Goal: Information Seeking & Learning: Learn about a topic

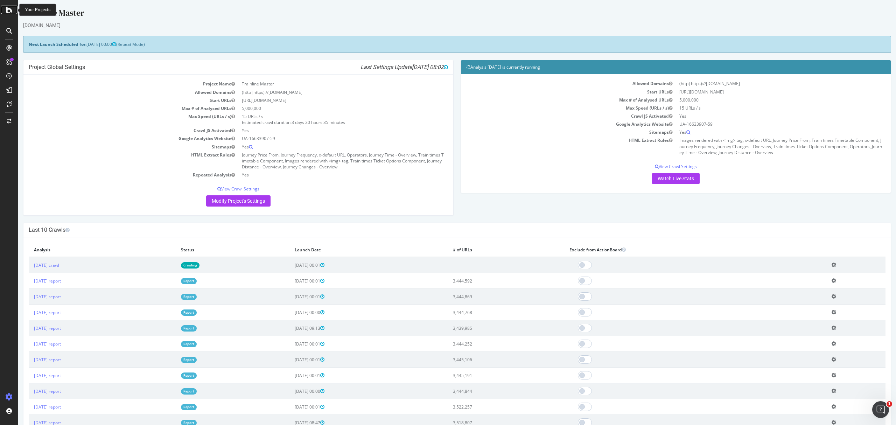
click at [9, 8] on icon at bounding box center [9, 10] width 6 height 8
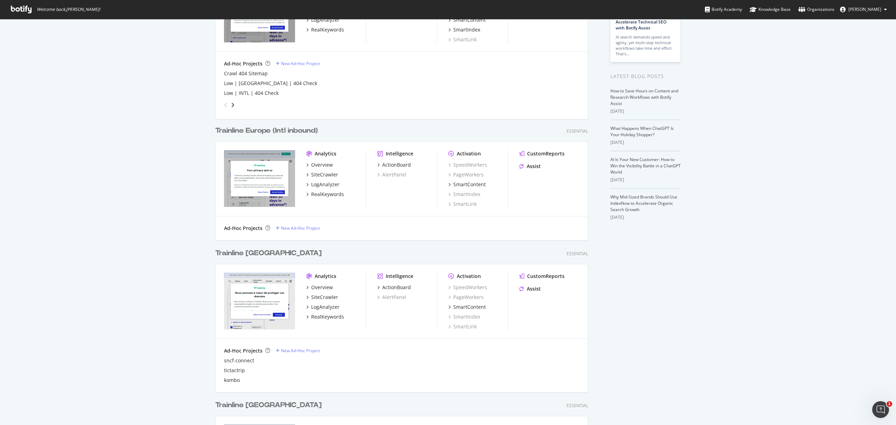
scroll to position [140, 0]
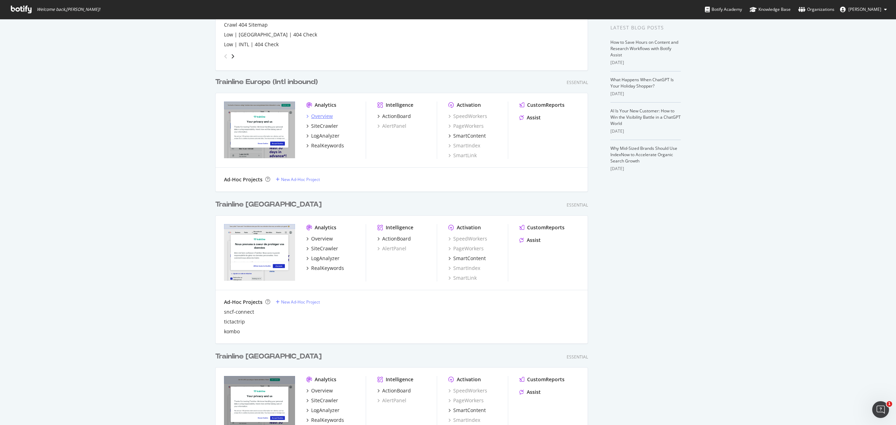
click at [319, 115] on div "Overview" at bounding box center [322, 116] width 22 height 7
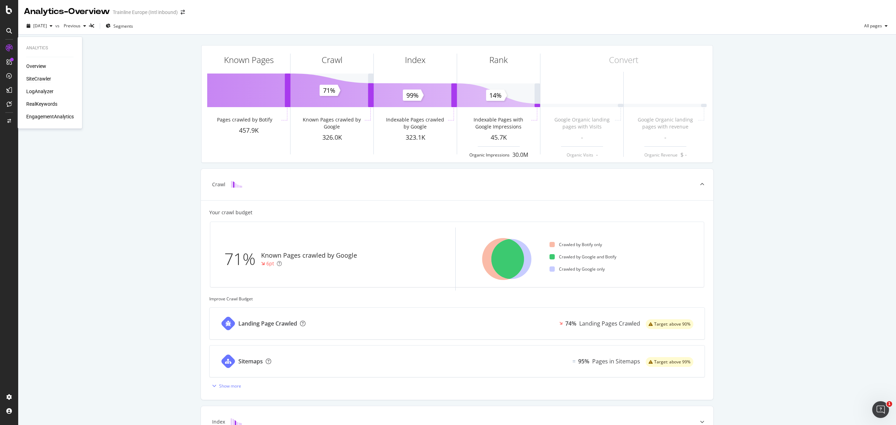
click at [44, 79] on div "SiteCrawler" at bounding box center [38, 78] width 25 height 7
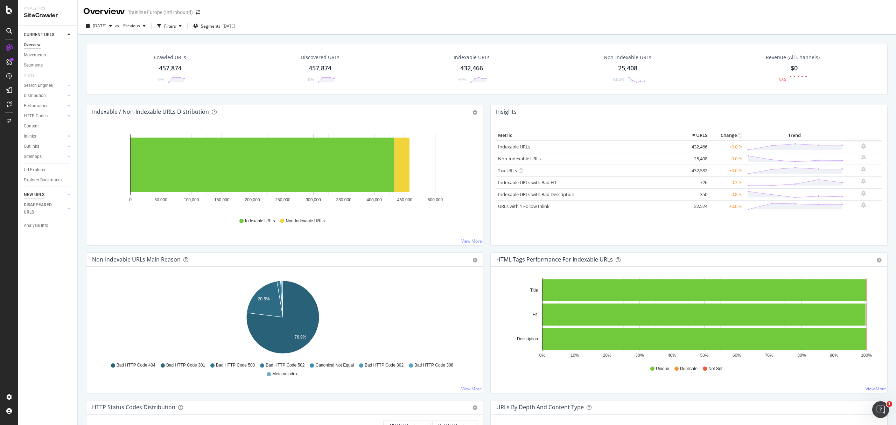
click at [41, 192] on div "NEW URLS" at bounding box center [34, 194] width 21 height 7
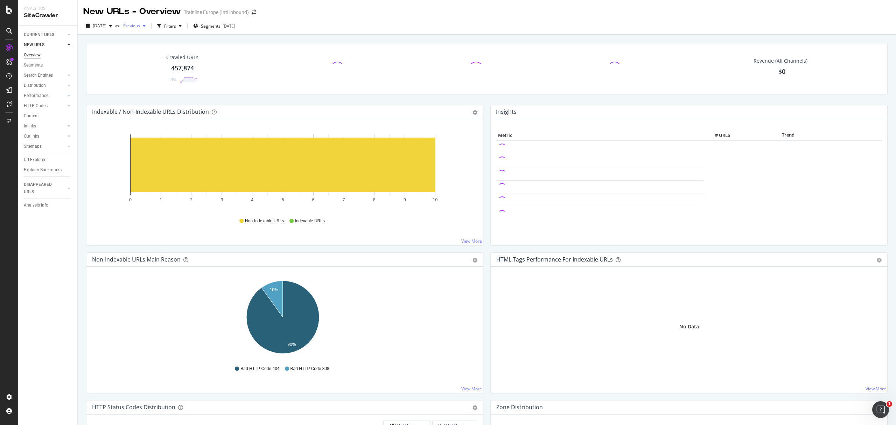
click at [148, 30] on div "Previous" at bounding box center [134, 26] width 28 height 10
click at [163, 90] on div "2025 Jul. 27th" at bounding box center [152, 90] width 37 height 6
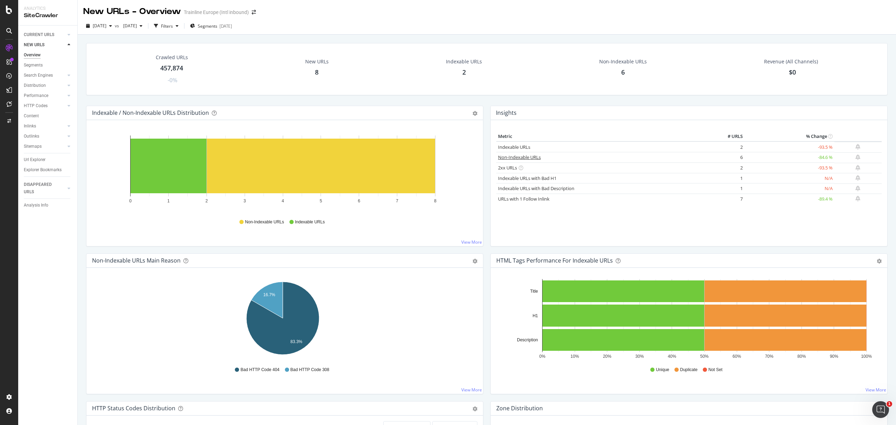
click at [514, 157] on link "Non-Indexable URLs" at bounding box center [519, 157] width 43 height 6
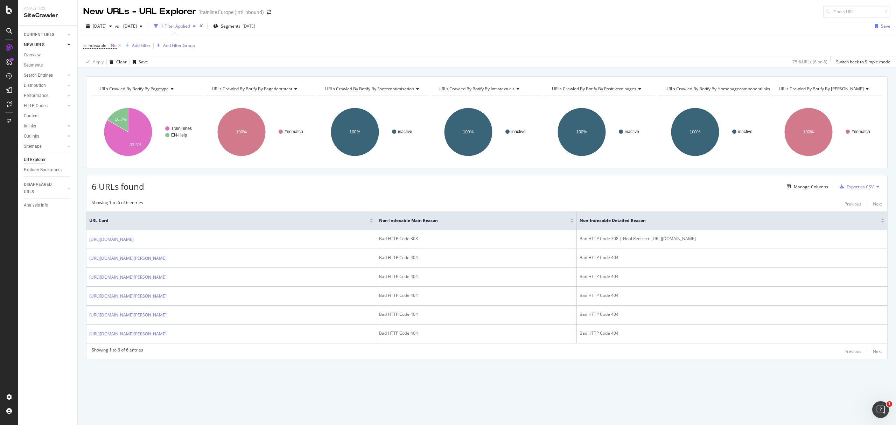
click at [798, 183] on div "Manage Columns Export as CSV" at bounding box center [833, 187] width 98 height 12
click at [798, 184] on div "Manage Columns" at bounding box center [806, 187] width 44 height 8
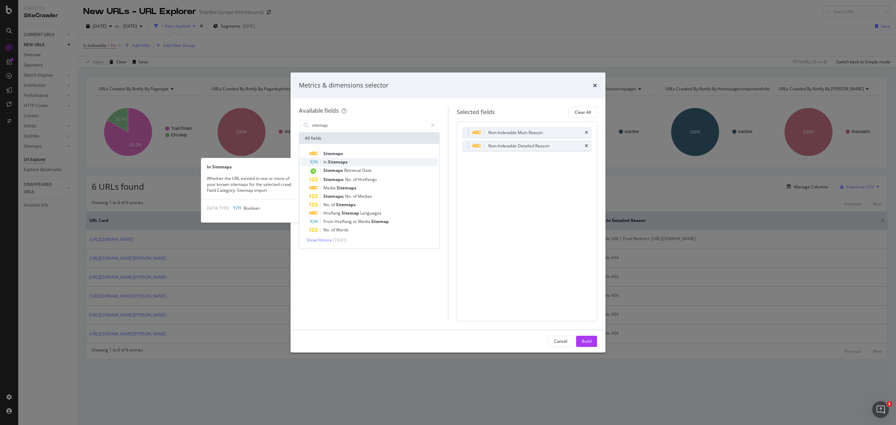
type input "sitemap"
click at [338, 161] on span "Sitemaps" at bounding box center [338, 162] width 20 height 6
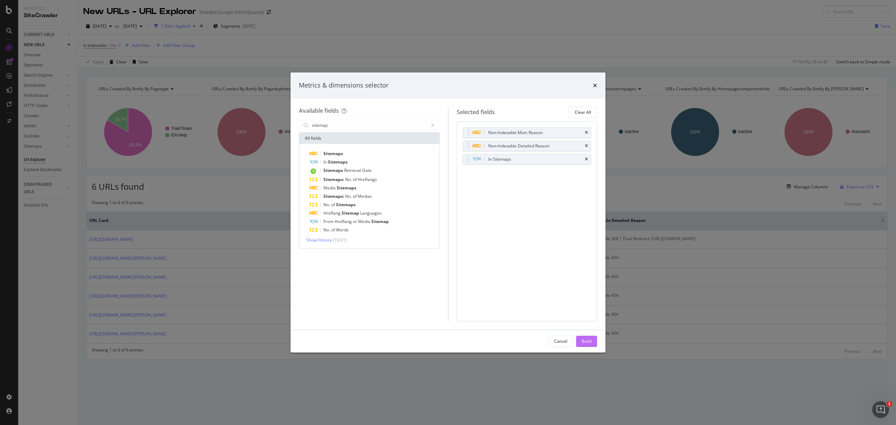
click at [580, 337] on button "Build" at bounding box center [586, 340] width 21 height 11
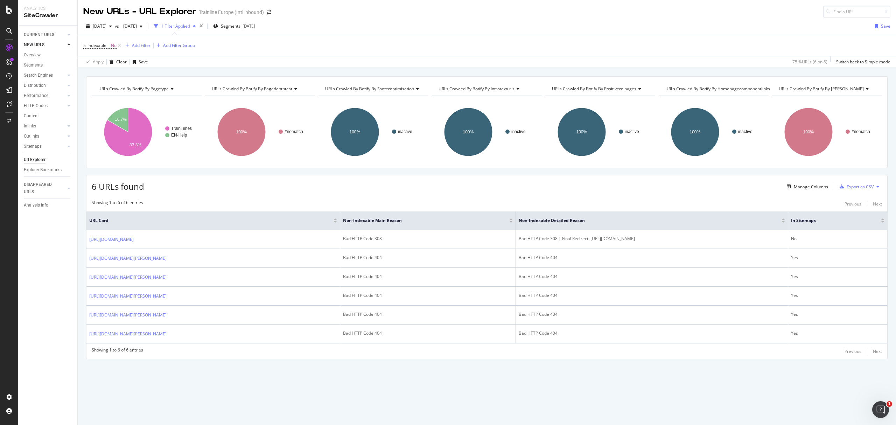
drag, startPoint x: 122, startPoint y: 48, endPoint x: 207, endPoint y: 52, distance: 85.4
click at [122, 48] on icon at bounding box center [119, 45] width 6 height 7
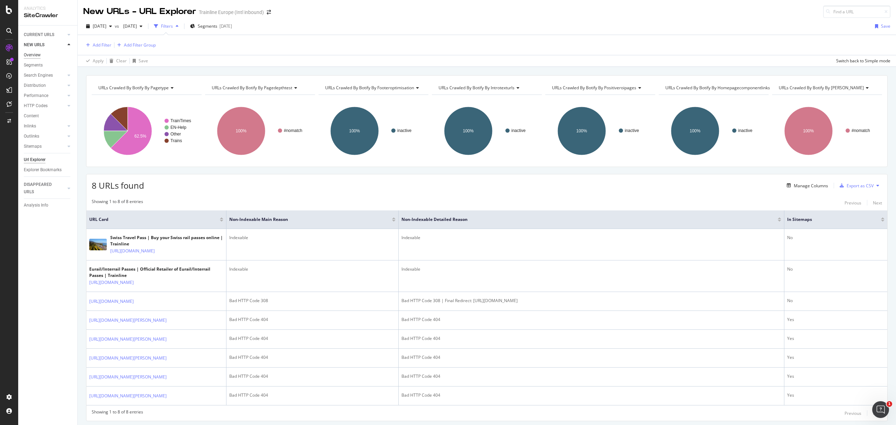
click at [37, 58] on div "Overview" at bounding box center [32, 54] width 17 height 7
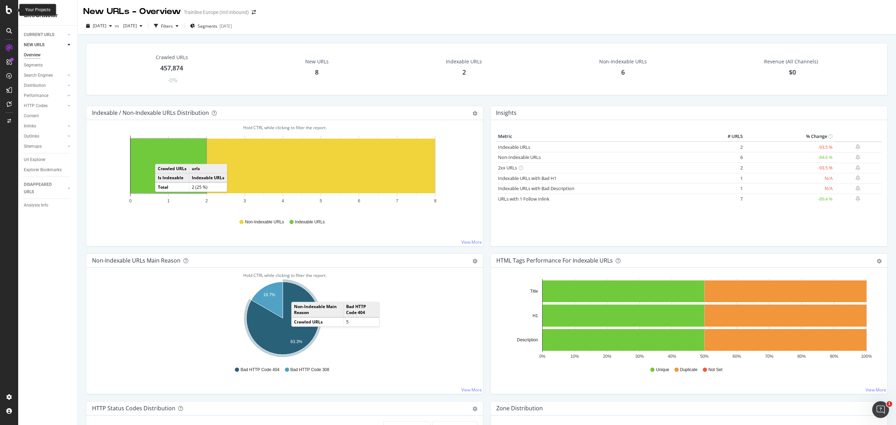
click at [10, 12] on icon at bounding box center [9, 10] width 6 height 8
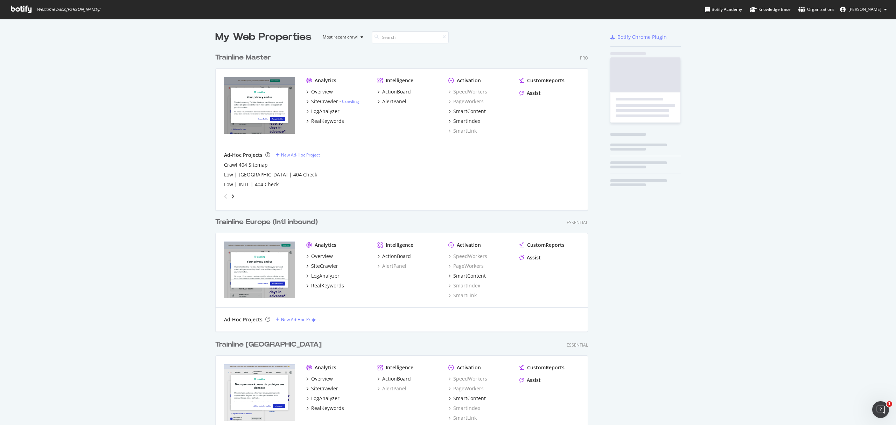
scroll to position [418, 882]
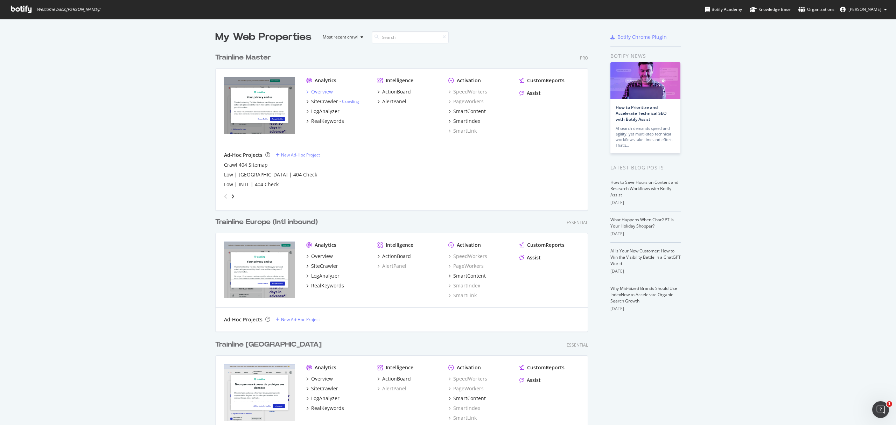
click at [325, 90] on div "Overview" at bounding box center [322, 91] width 22 height 7
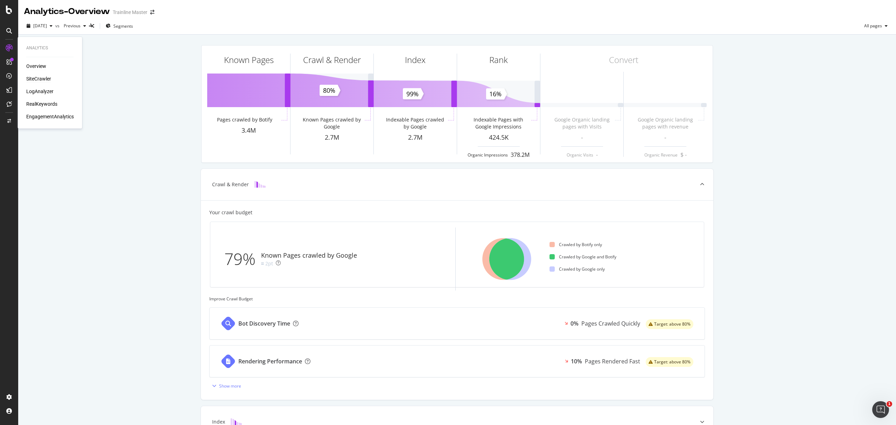
click at [33, 80] on div "SiteCrawler" at bounding box center [38, 78] width 25 height 7
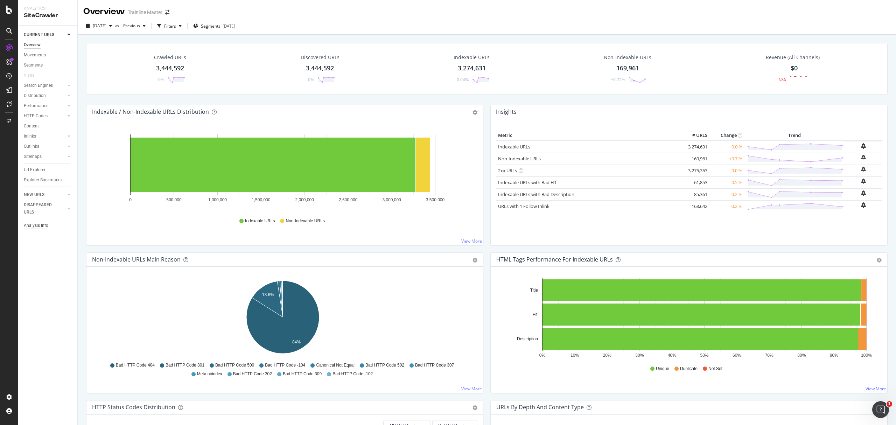
drag, startPoint x: 40, startPoint y: 193, endPoint x: 47, endPoint y: 204, distance: 12.4
click at [40, 193] on div "NEW URLS" at bounding box center [34, 194] width 21 height 7
click at [427, 154] on rect "A chart." at bounding box center [423, 164] width 14 height 55
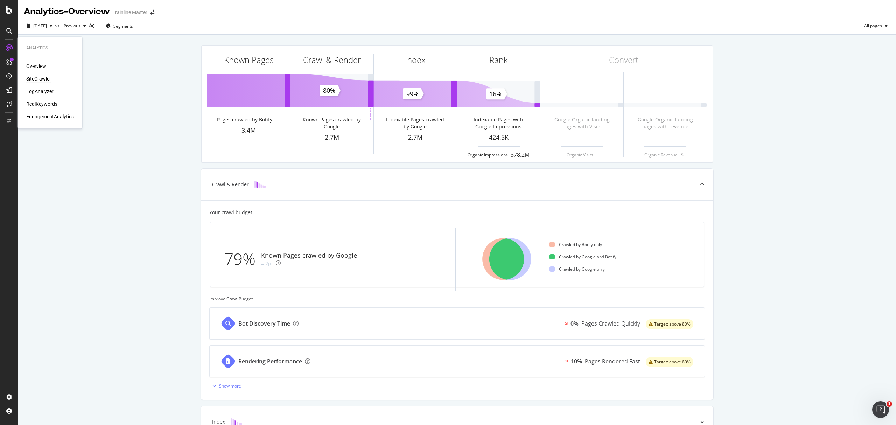
click at [34, 81] on div "SiteCrawler" at bounding box center [38, 78] width 25 height 7
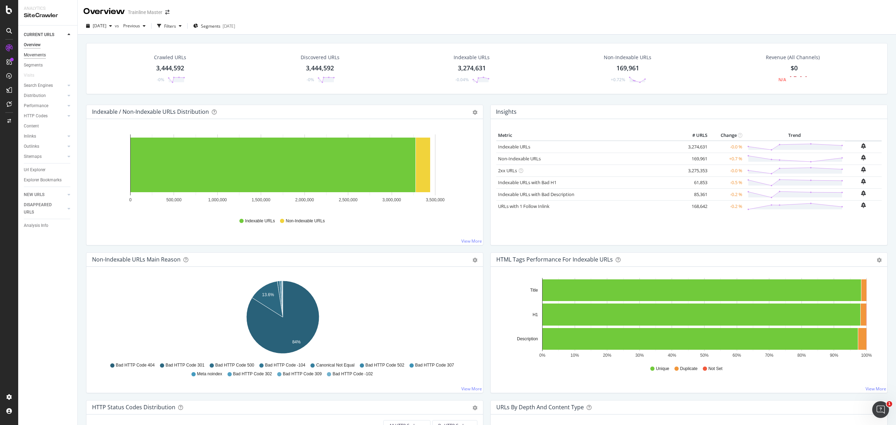
click at [30, 57] on div "Movements" at bounding box center [35, 54] width 22 height 7
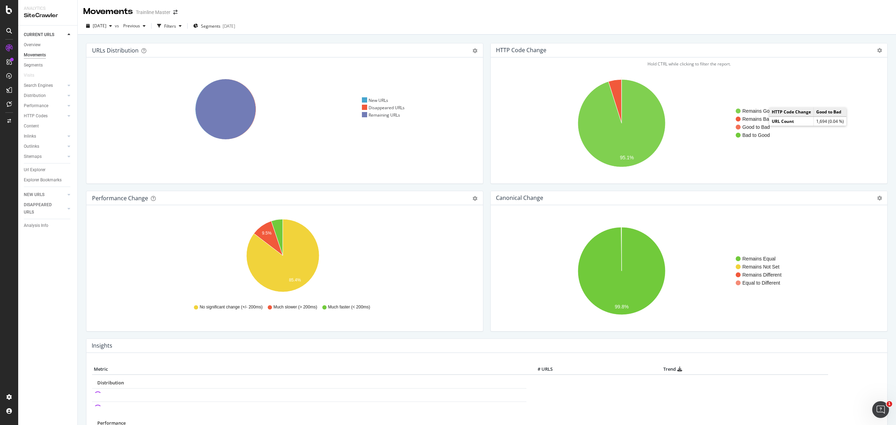
click at [756, 127] on text "Good to Bad" at bounding box center [756, 127] width 28 height 6
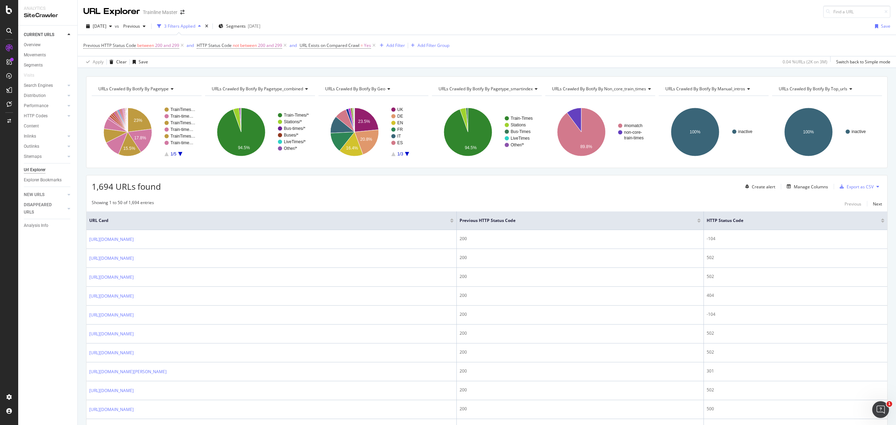
drag, startPoint x: 539, startPoint y: 216, endPoint x: 444, endPoint y: 228, distance: 95.9
click at [444, 227] on th "URL Card" at bounding box center [271, 220] width 370 height 19
drag, startPoint x: 540, startPoint y: 218, endPoint x: 519, endPoint y: 220, distance: 21.2
click at [519, 220] on tr "URL Card Previous HTTP Status Code HTTP Status Code" at bounding box center [486, 220] width 800 height 19
click at [348, 87] on span "URLs Crawled By Botify By geo" at bounding box center [355, 89] width 60 height 6
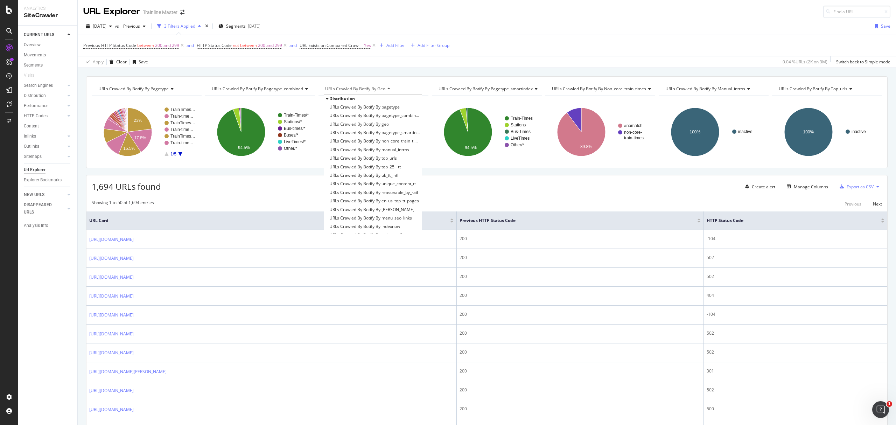
click at [349, 82] on div "URLs Crawled By Botify By pagetype Chart (by Value) Table Expand Export as CSV …" at bounding box center [486, 122] width 801 height 92
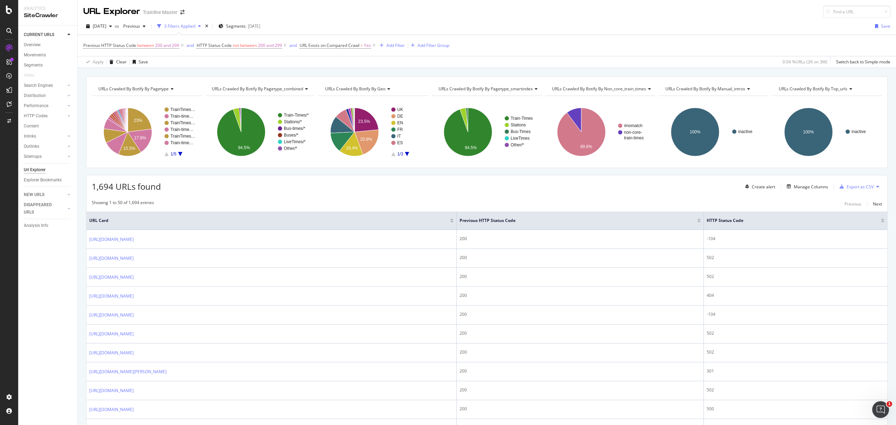
click at [367, 90] on span "URLs Crawled By Botify By geo" at bounding box center [355, 89] width 60 height 6
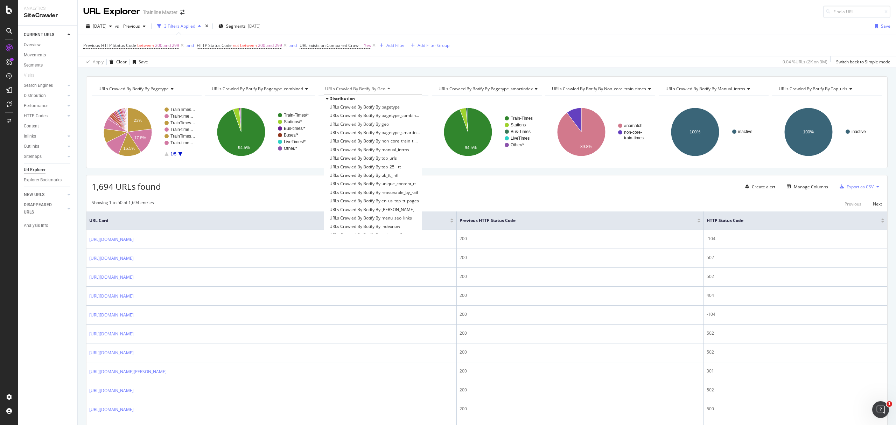
click at [165, 80] on div "URLs Crawled By Botify By pagetype Chart (by Value) Table Expand Export as CSV …" at bounding box center [486, 122] width 801 height 92
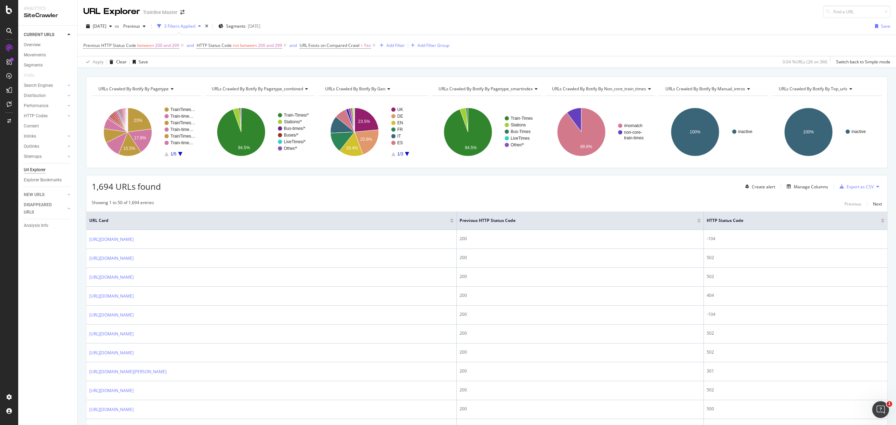
click at [164, 91] on span "URLs Crawled By Botify By pagetype" at bounding box center [133, 89] width 70 height 6
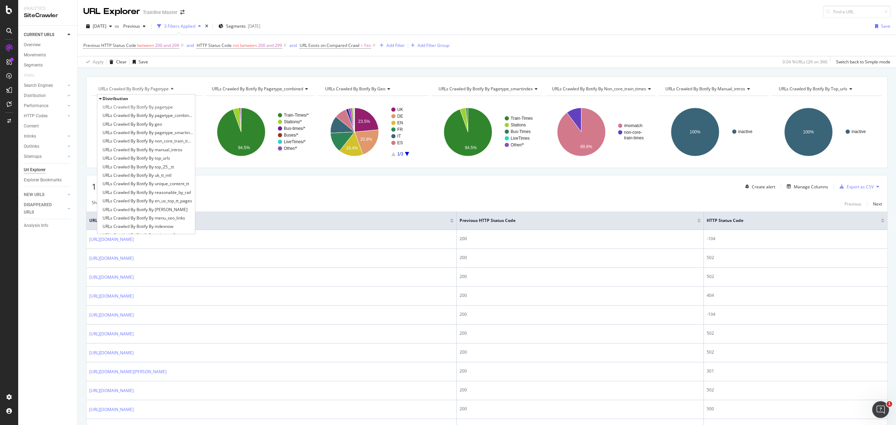
click at [178, 91] on div "URLs Crawled By Botify By pagetype" at bounding box center [146, 88] width 98 height 11
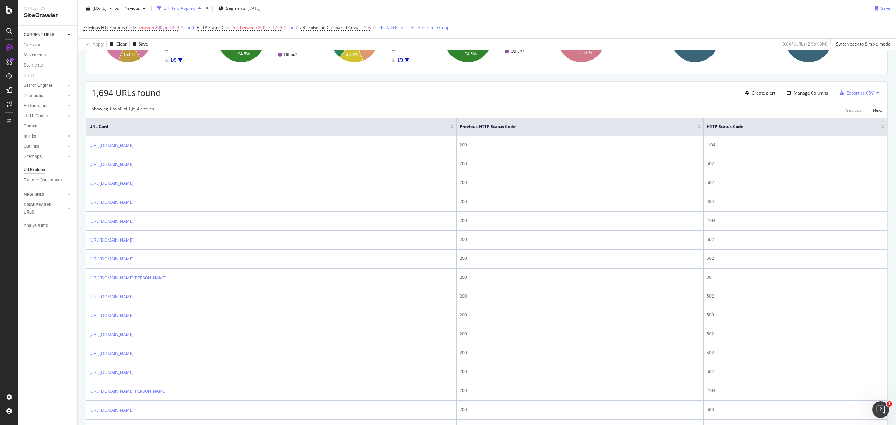
scroll to position [93, 0]
click at [542, 124] on th "Previous HTTP Status Code" at bounding box center [580, 127] width 247 height 19
drag, startPoint x: 538, startPoint y: 124, endPoint x: 480, endPoint y: 132, distance: 58.2
click at [457, 130] on th "URL Card" at bounding box center [271, 127] width 370 height 19
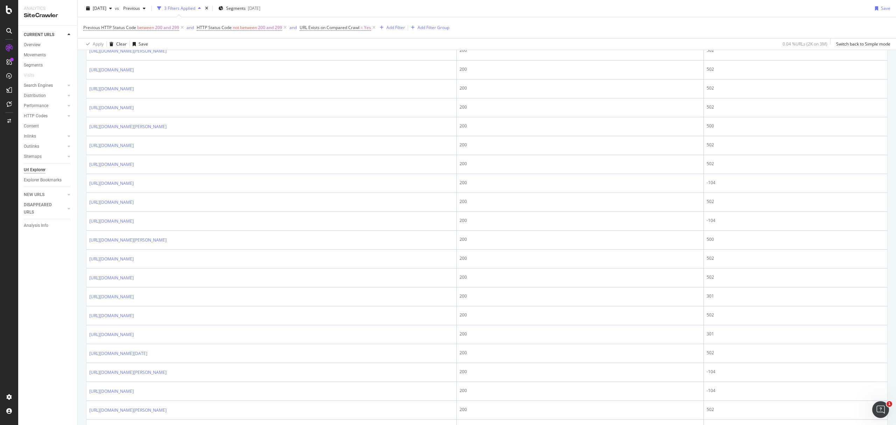
scroll to position [797, 0]
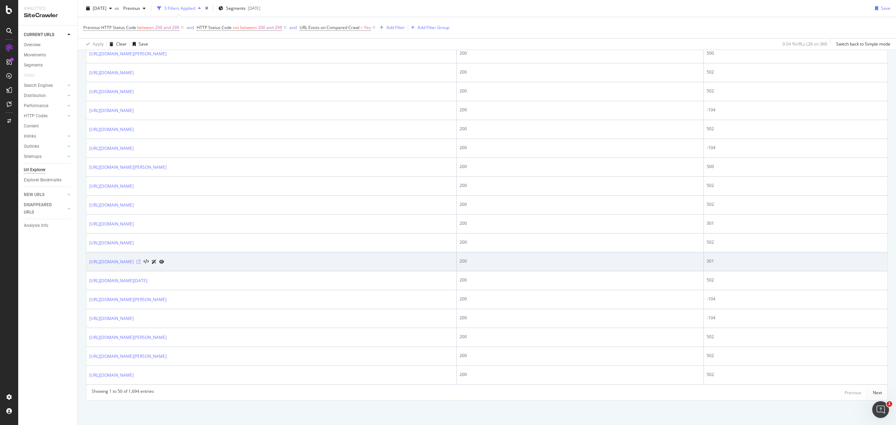
click at [141, 262] on icon at bounding box center [138, 262] width 4 height 4
drag, startPoint x: 86, startPoint y: 260, endPoint x: 160, endPoint y: 263, distance: 74.6
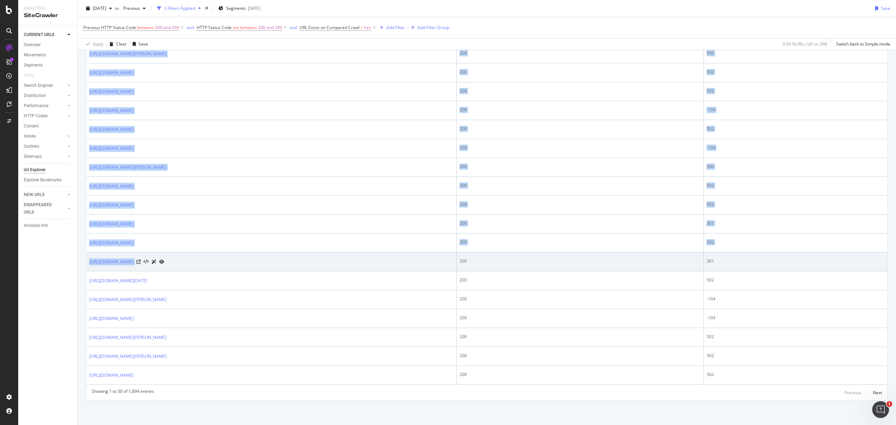
drag, startPoint x: 87, startPoint y: 263, endPoint x: 206, endPoint y: 266, distance: 119.0
click at [272, 258] on div "https://www.thetrainline.com/it/stazioni/le-mans-pontlieue" at bounding box center [271, 261] width 364 height 7
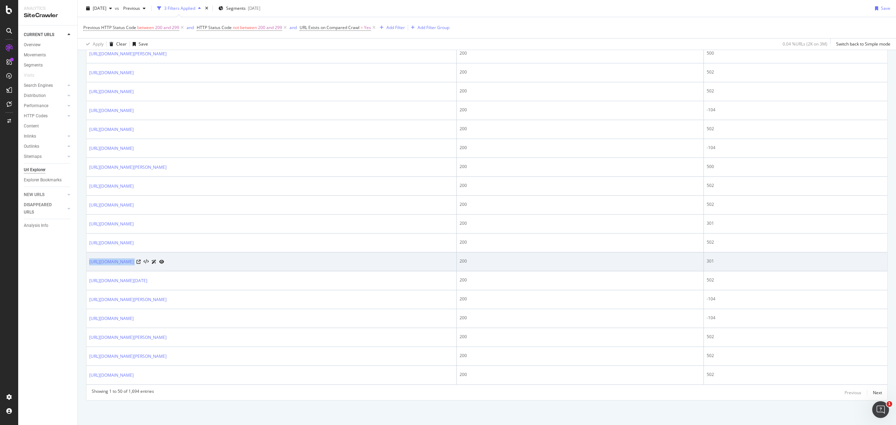
drag, startPoint x: 208, startPoint y: 264, endPoint x: 89, endPoint y: 262, distance: 119.3
click at [89, 262] on td "https://www.thetrainline.com/it/stazioni/le-mans-pontlieue" at bounding box center [271, 261] width 370 height 19
copy div "https://www.thetrainline.com/it/stazioni/le-mans-pontlieue"
click at [745, 258] on div "301" at bounding box center [795, 261] width 178 height 6
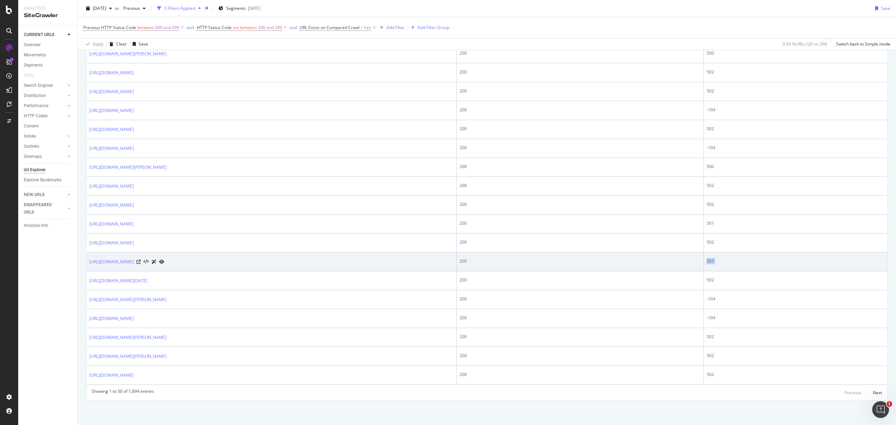
click at [745, 258] on div "301" at bounding box center [795, 261] width 178 height 6
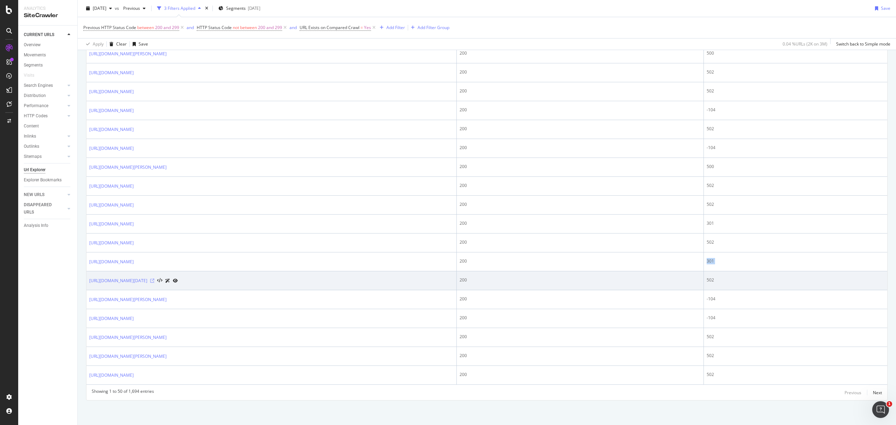
click at [154, 278] on icon at bounding box center [152, 280] width 4 height 4
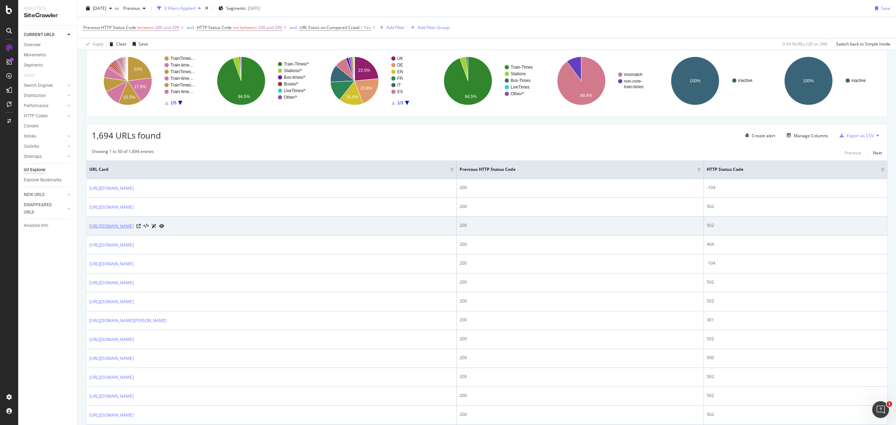
scroll to position [0, 0]
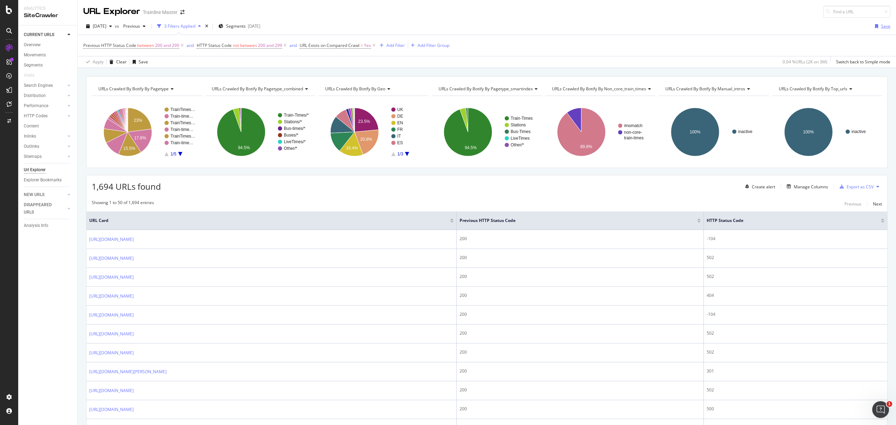
click at [881, 24] on div "Save" at bounding box center [885, 26] width 9 height 6
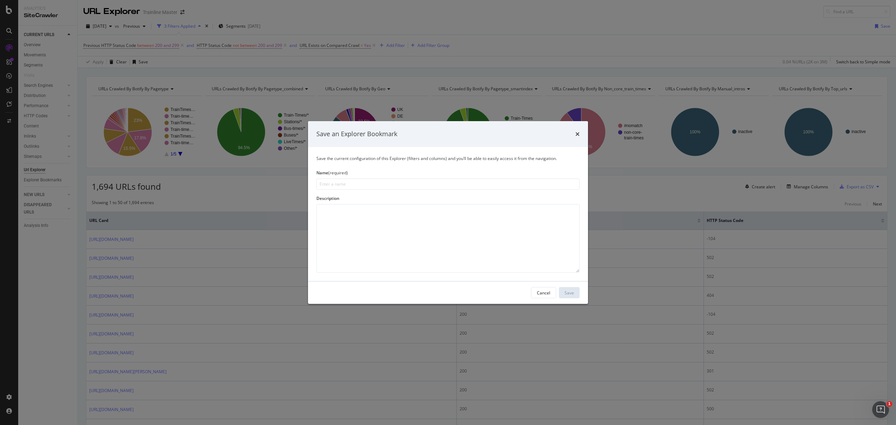
click at [336, 186] on input "modal" at bounding box center [447, 183] width 263 height 11
type input "5xx errors"
click at [575, 296] on button "Save" at bounding box center [569, 292] width 21 height 11
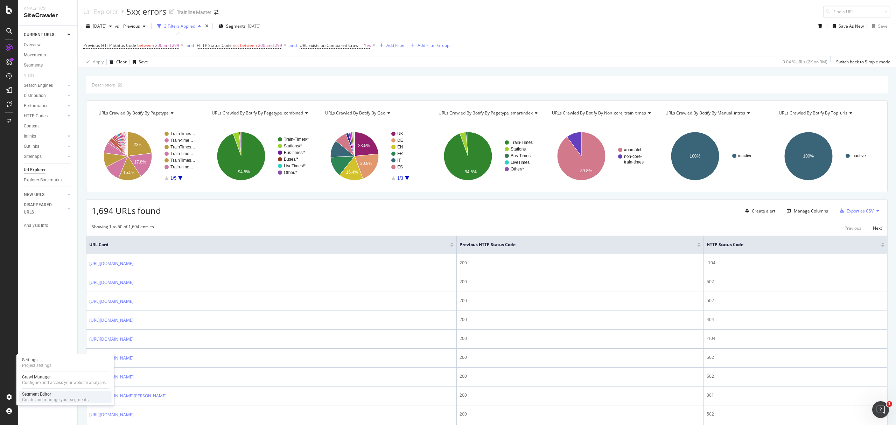
click at [52, 391] on div "Segment Editor Create and manage your segments" at bounding box center [65, 396] width 92 height 13
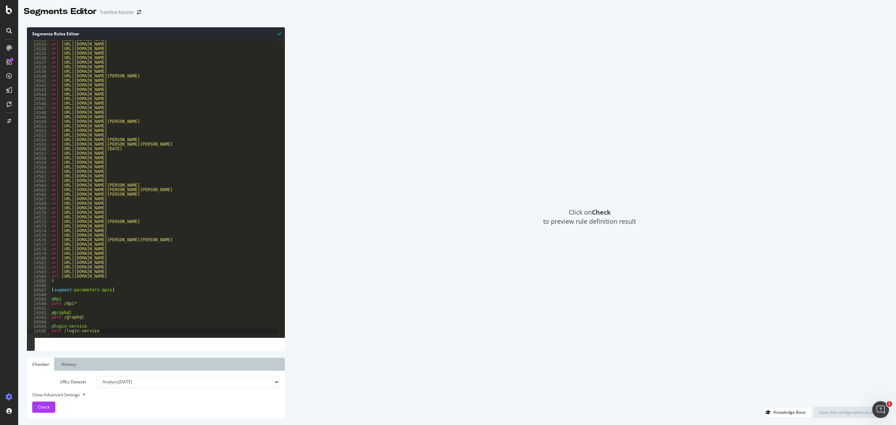
scroll to position [11172, 0]
type textarea "@dpi"
click at [84, 297] on div "url https://www.thetrainline.com/fr/horaires-train/rome-a-rio-di-pusteria url h…" at bounding box center [205, 189] width 310 height 299
click at [91, 308] on div "url https://www.thetrainline.com/fr/horaires-train/rome-a-rio-di-pusteria url h…" at bounding box center [205, 189] width 310 height 299
click at [94, 318] on div "url https://www.thetrainline.com/fr/horaires-train/rome-a-rio-di-pusteria url h…" at bounding box center [205, 189] width 310 height 299
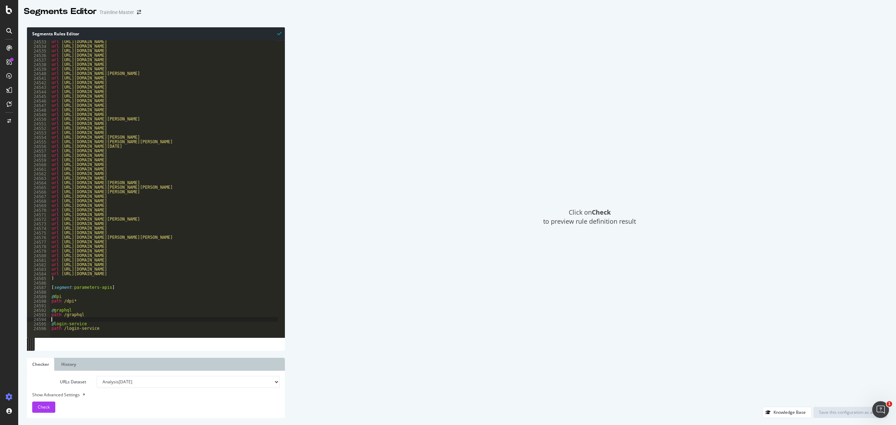
click at [98, 291] on div "url https://www.thetrainline.com/fr/horaires-train/rome-a-rio-di-pusteria url h…" at bounding box center [205, 189] width 310 height 299
click at [107, 313] on div "url https://www.thetrainline.com/fr/horaires-train/rome-a-rio-di-pusteria url h…" at bounding box center [205, 189] width 310 height 299
click at [107, 325] on div "url https://www.thetrainline.com/fr/horaires-train/rome-a-rio-di-pusteria url h…" at bounding box center [205, 189] width 310 height 299
click at [108, 328] on div "url https://www.thetrainline.com/fr/horaires-train/rome-a-rio-di-pusteria url h…" at bounding box center [205, 189] width 310 height 299
type textarea "path /login-service"
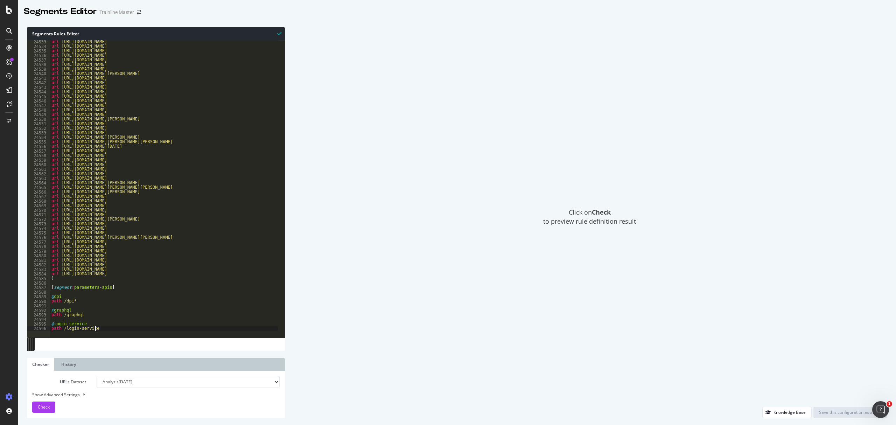
click at [106, 285] on div "url https://www.thetrainline.com/fr/horaires-train/rome-a-rio-di-pusteria url h…" at bounding box center [205, 189] width 310 height 299
click at [97, 291] on div "url https://www.thetrainline.com/fr/horaires-train/rome-a-rio-di-pusteria url h…" at bounding box center [205, 189] width 310 height 299
click at [99, 289] on div "url https://www.thetrainline.com/fr/horaires-train/rome-a-rio-di-pusteria url h…" at bounding box center [205, 189] width 310 height 299
click at [105, 288] on div "url https://www.thetrainline.com/fr/horaires-train/rome-a-rio-di-pusteria url h…" at bounding box center [205, 189] width 310 height 299
click at [130, 329] on div at bounding box center [205, 333] width 310 height 9
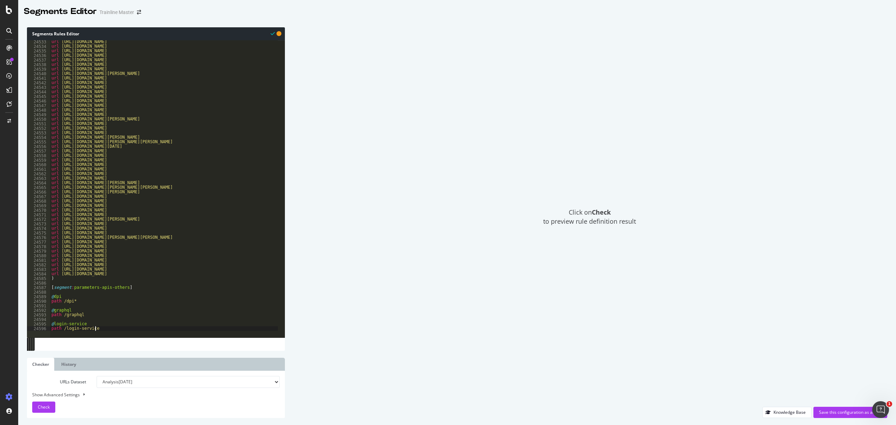
type textarea "path /login-service"
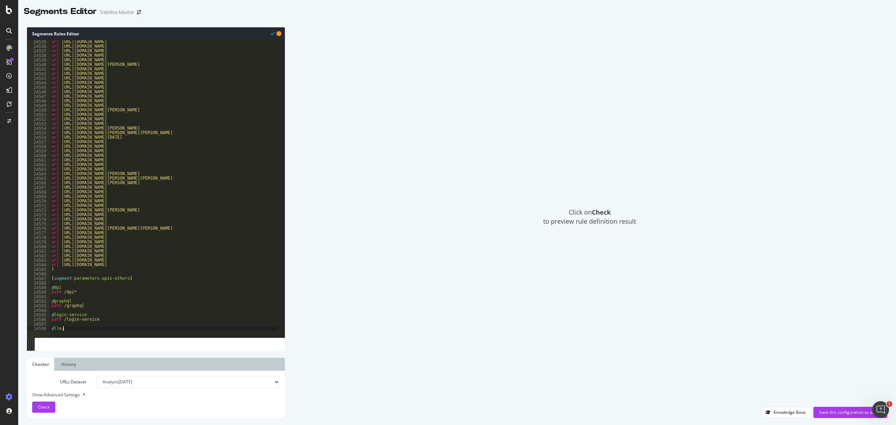
scroll to position [0, 0]
type textarea "@llm.txt"
click at [83, 323] on div "url https://www.thetrainline.com/de/bahn-fahrplan/braunschweig-hbf-nach-wieren …" at bounding box center [205, 189] width 310 height 299
click at [83, 326] on div "url https://www.thetrainline.com/de/bahn-fahrplan/braunschweig-hbf-nach-wieren …" at bounding box center [205, 189] width 310 height 299
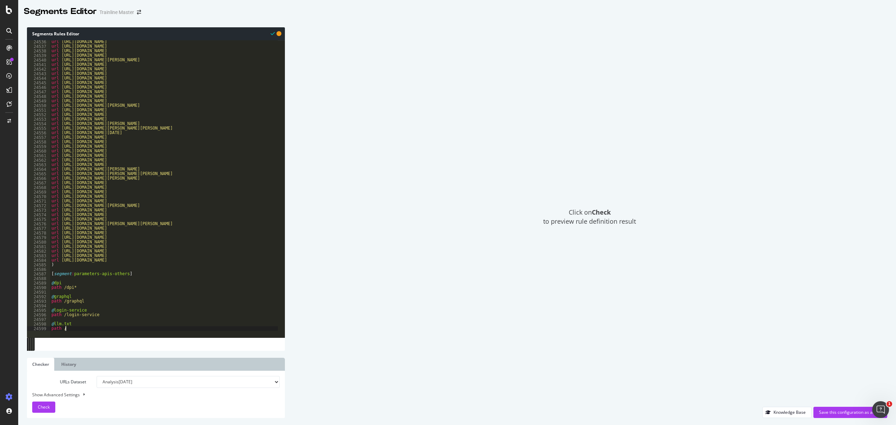
scroll to position [0, 0]
paste textarea "/llms.txt"
type textarea "path /llms.txt"
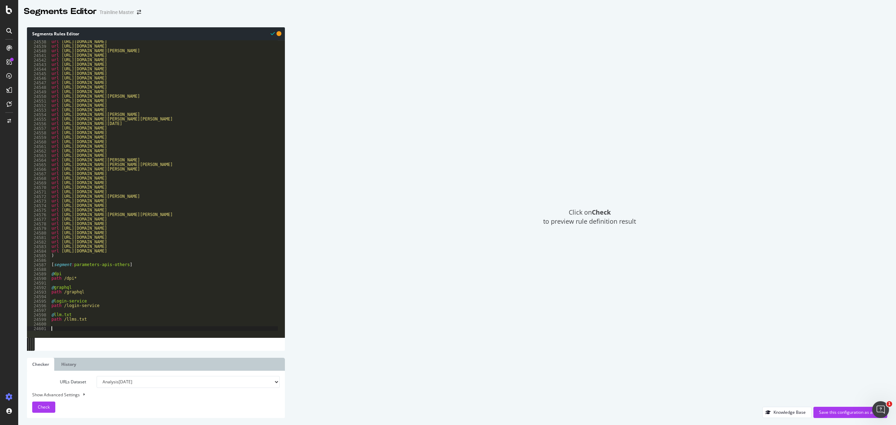
type textarea "'"
type textarea "@robots.txt"
drag, startPoint x: 86, startPoint y: 315, endPoint x: 66, endPoint y: 317, distance: 19.7
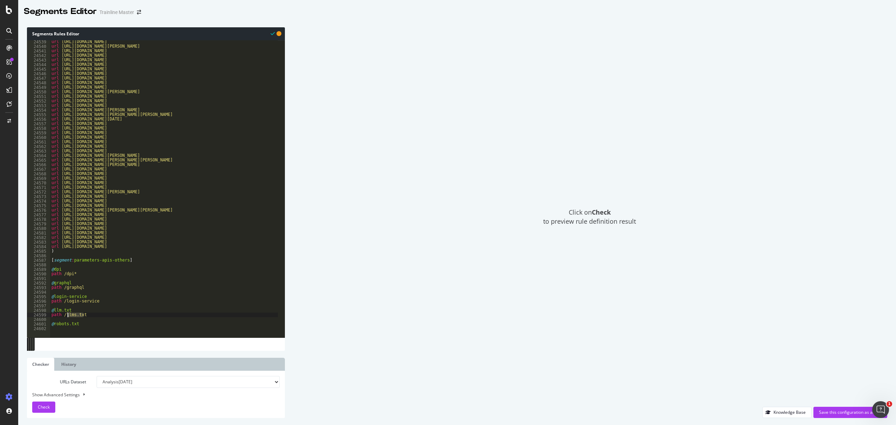
click at [66, 317] on div "url https://www.thetrainline.com/de/bahn-fahrplan/como-nach-roma-termini url ht…" at bounding box center [205, 189] width 310 height 299
paste textarea "/llms.txt"
click at [99, 326] on div "url https://www.thetrainline.com/de/bahn-fahrplan/como-nach-roma-termini url ht…" at bounding box center [205, 189] width 310 height 299
type textarea "@robots.txt"
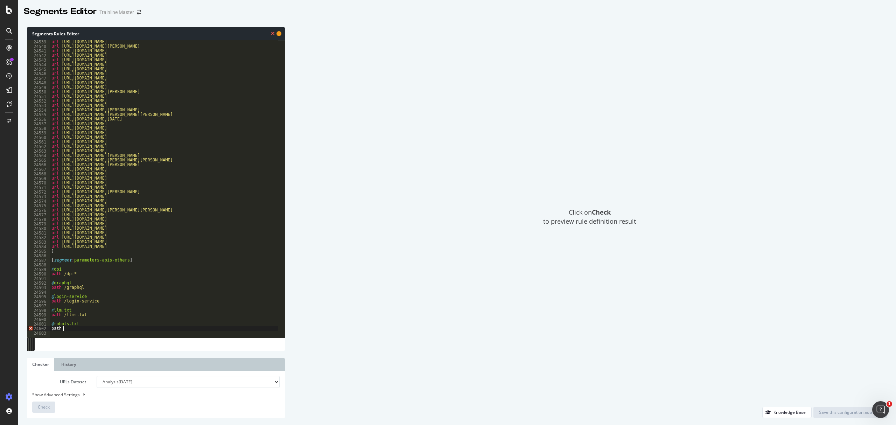
paste textarea "/robots.txt"
click at [95, 345] on div "path /robots.txt 24540 24541 24542 24543 24544 24545 24546 24547 24548 24549 24…" at bounding box center [156, 195] width 258 height 310
click at [70, 325] on div "url https://www.thetrainline.com/de-at/bahn-fahrplan/bremen-nach-oldenburg-oldb…" at bounding box center [205, 189] width 310 height 299
click at [92, 325] on div "url https://www.thetrainline.com/de-at/bahn-fahrplan/bremen-nach-oldenburg-oldb…" at bounding box center [205, 189] width 310 height 299
click at [105, 359] on ul "Checker History" at bounding box center [156, 364] width 258 height 13
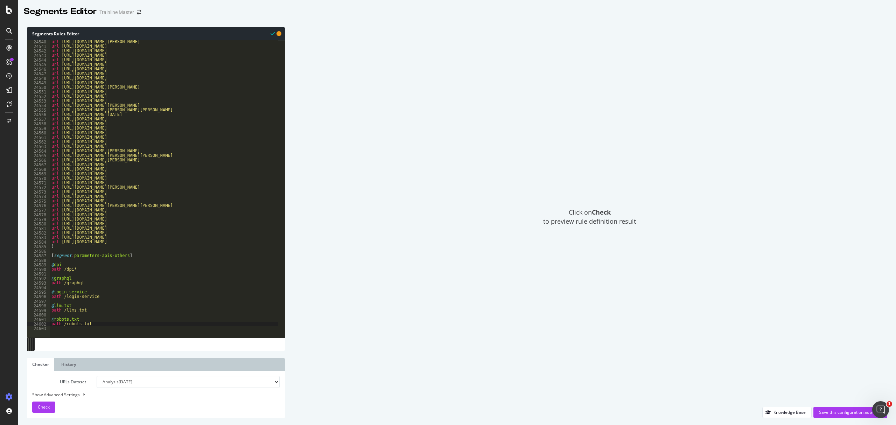
click at [82, 265] on div "url https://www.thetrainline.com/de-at/bahn-fahrplan/bremen-nach-oldenburg-oldb…" at bounding box center [205, 189] width 310 height 299
click at [86, 279] on div "url https://www.thetrainline.com/de-at/bahn-fahrplan/bremen-nach-oldenburg-oldb…" at bounding box center [205, 189] width 310 height 299
click at [87, 290] on div "url https://www.thetrainline.com/de-at/bahn-fahrplan/bremen-nach-oldenburg-oldb…" at bounding box center [205, 189] width 310 height 299
click at [92, 305] on div "url https://www.thetrainline.com/de-at/bahn-fahrplan/bremen-nach-oldenburg-oldb…" at bounding box center [205, 189] width 310 height 299
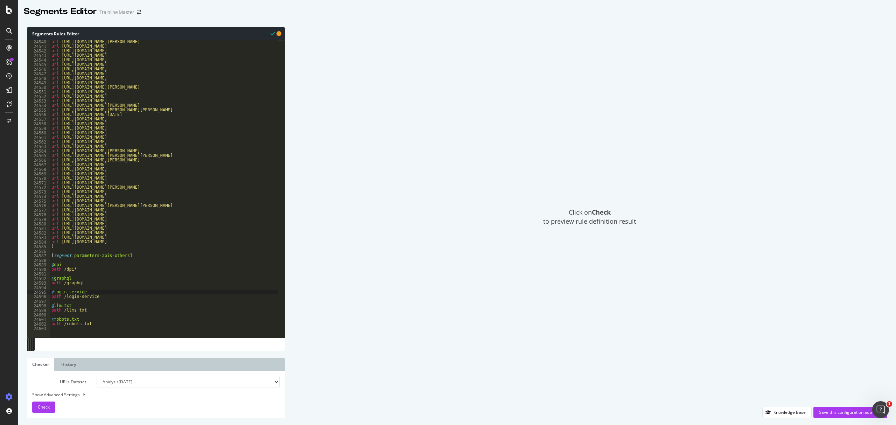
type textarea "@llm.txt"
click at [92, 313] on div "url https://www.thetrainline.com/de-at/bahn-fahrplan/bremen-nach-oldenburg-oldb…" at bounding box center [205, 189] width 310 height 299
click at [92, 323] on div "url https://www.thetrainline.com/de-at/bahn-fahrplan/bremen-nach-oldenburg-oldb…" at bounding box center [205, 189] width 310 height 299
type textarea "path /robots.txt"
click at [837, 415] on div "Save this configuration as active" at bounding box center [850, 412] width 63 height 6
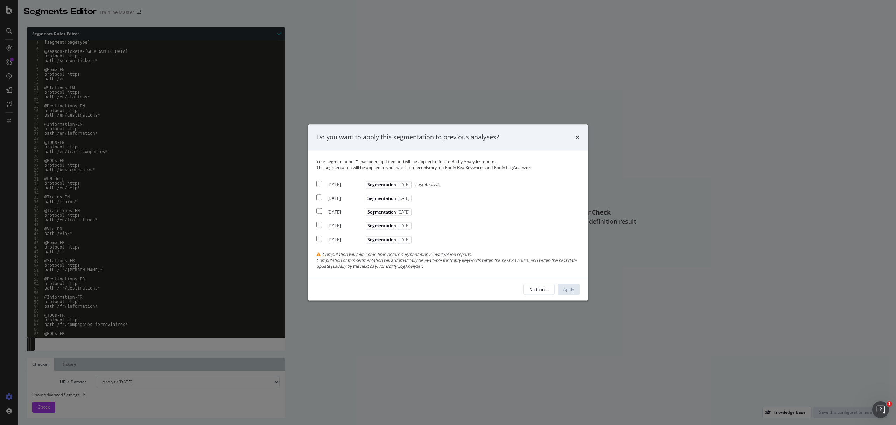
click at [323, 182] on div "2025 Aug. 24th Segmentation 2025-06-11 Last Analysis" at bounding box center [378, 183] width 124 height 8
checkbox input "true"
click at [316, 197] on input "modal" at bounding box center [319, 198] width 6 height 6
checkbox input "true"
click at [318, 211] on input "modal" at bounding box center [319, 211] width 6 height 6
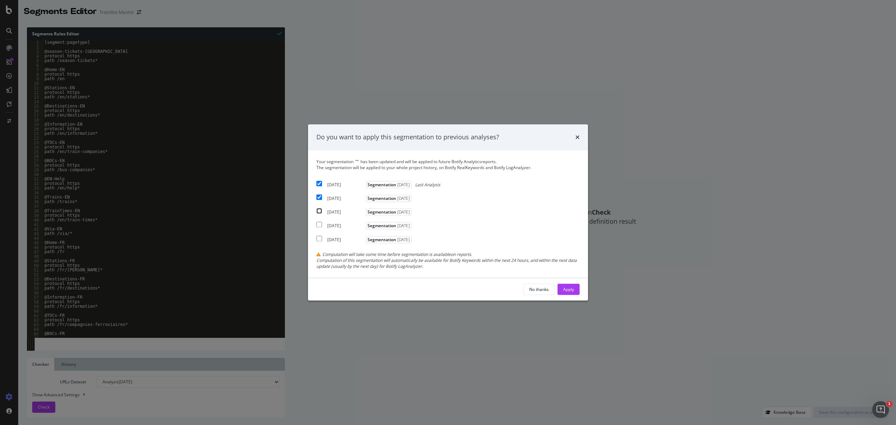
checkbox input "true"
click at [560, 290] on button "Apply" at bounding box center [568, 289] width 22 height 11
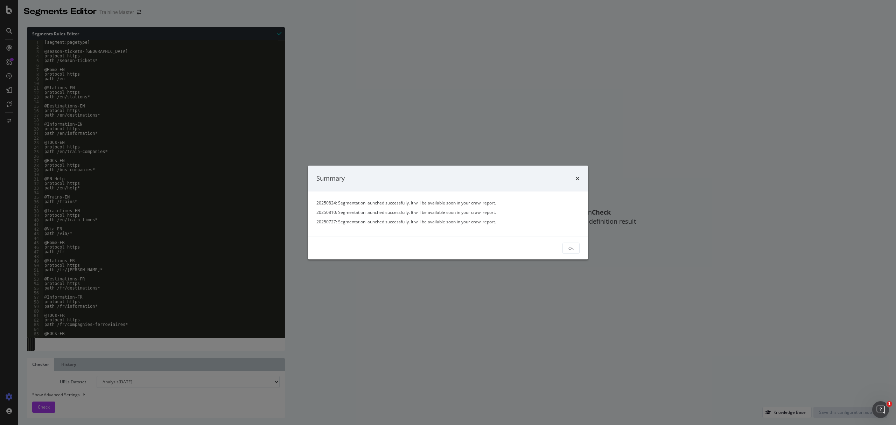
click at [574, 231] on div "20250824: Segmentation launched successfully. It will be available soon in your…" at bounding box center [448, 213] width 280 height 45
click at [572, 243] on div "Ok" at bounding box center [570, 248] width 5 height 10
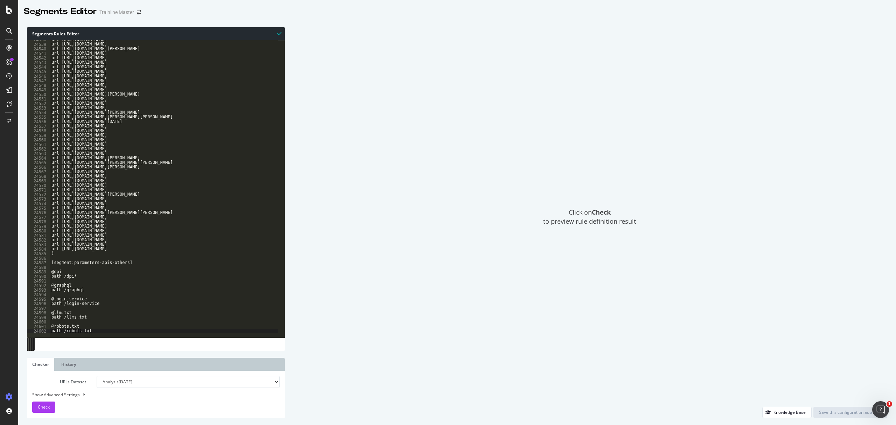
scroll to position [11172, 0]
type textarea "path /dpi*"
click at [69, 274] on div "url https://www.thetrainline.com/de/bahn-fahrplan/como-nach-roma-termini url ht…" at bounding box center [205, 189] width 310 height 299
click at [77, 278] on div "url https://www.thetrainline.com/de/bahn-fahrplan/como-nach-roma-termini url ht…" at bounding box center [205, 189] width 310 height 299
click at [78, 288] on div "url https://www.thetrainline.com/de/bahn-fahrplan/como-nach-roma-termini url ht…" at bounding box center [205, 189] width 310 height 299
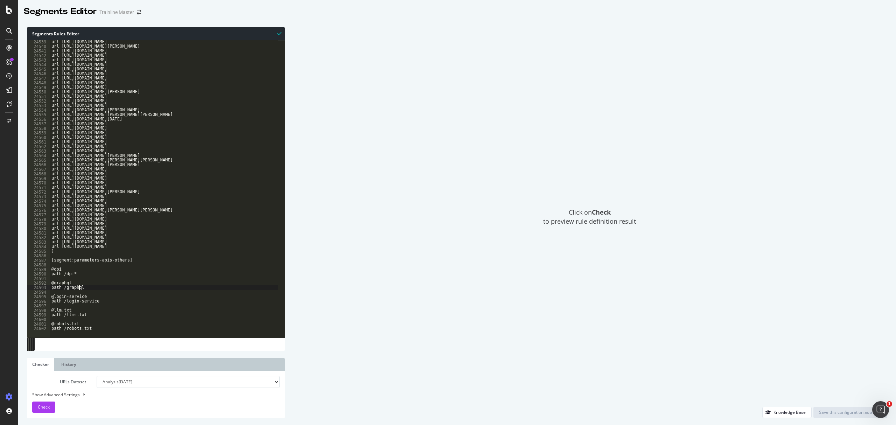
type textarea "path /graphql"
click at [91, 294] on div "url https://www.thetrainline.com/de/bahn-fahrplan/como-nach-roma-termini url ht…" at bounding box center [205, 189] width 310 height 299
click at [88, 305] on div "url https://www.thetrainline.com/de/bahn-fahrplan/como-nach-roma-termini url ht…" at bounding box center [205, 189] width 310 height 299
click at [87, 307] on div "url https://www.thetrainline.com/de/bahn-fahrplan/como-nach-roma-termini url ht…" at bounding box center [205, 189] width 310 height 299
click at [87, 310] on div "url https://www.thetrainline.com/de/bahn-fahrplan/como-nach-roma-termini url ht…" at bounding box center [205, 189] width 310 height 299
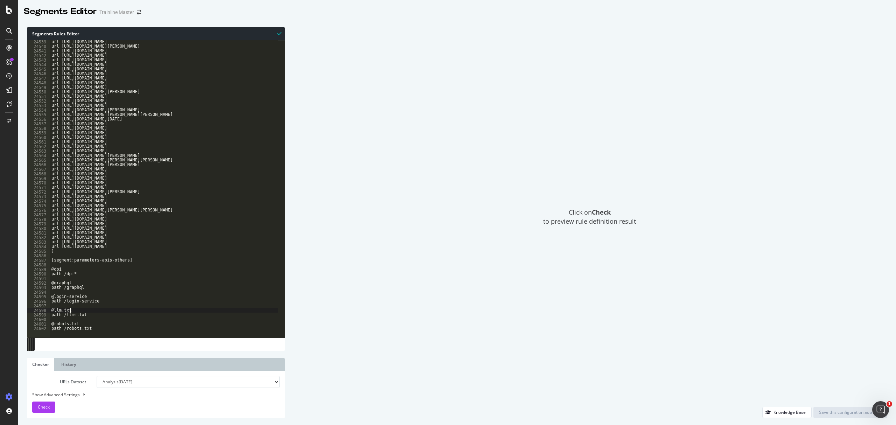
type textarea "@llm.txt"
click at [92, 320] on div "url https://www.thetrainline.com/de/bahn-fahrplan/como-nach-roma-termini url ht…" at bounding box center [205, 189] width 310 height 299
click at [92, 323] on div "url https://www.thetrainline.com/de/bahn-fahrplan/como-nach-roma-termini url ht…" at bounding box center [205, 189] width 310 height 299
type textarea "@robots.txt"
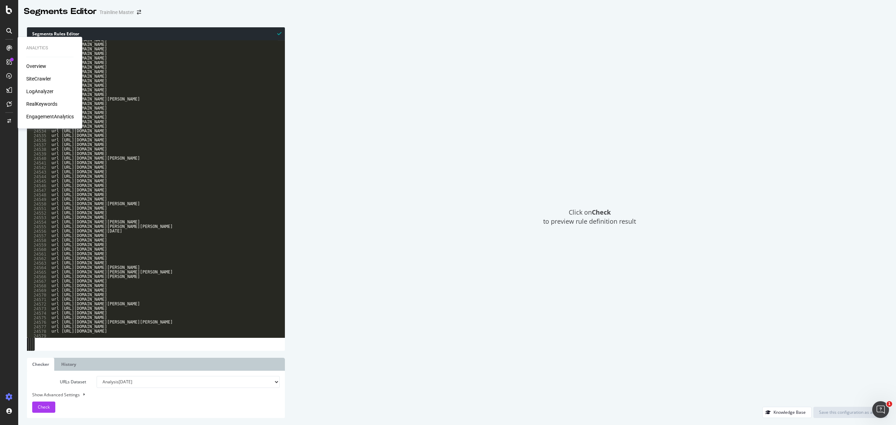
click at [38, 67] on div "Overview" at bounding box center [36, 66] width 20 height 7
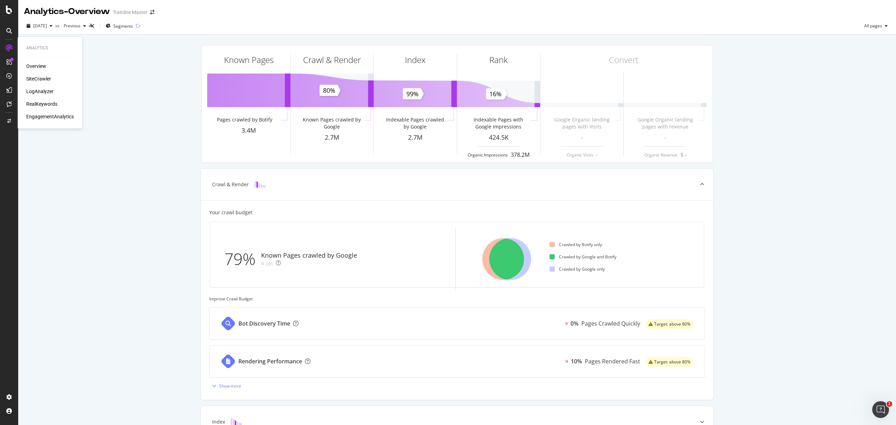
click at [47, 93] on div "LogAnalyzer" at bounding box center [39, 91] width 27 height 7
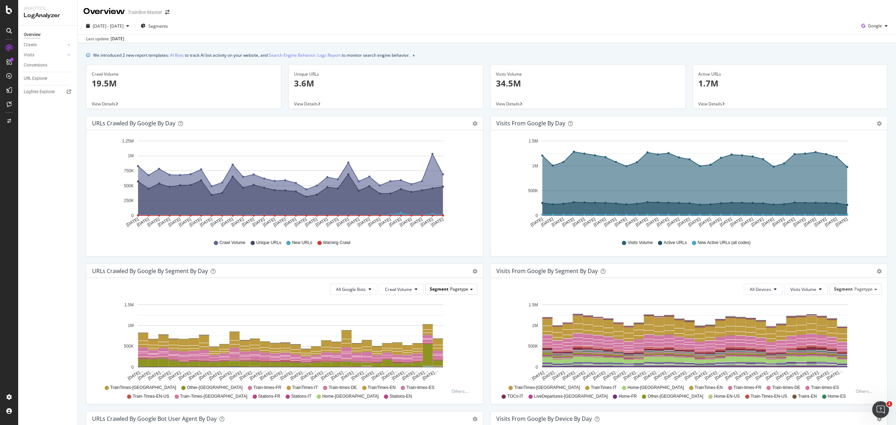
click at [441, 288] on span "Segment" at bounding box center [439, 289] width 19 height 6
click at [445, 309] on div "Pagetype_combined" at bounding box center [446, 308] width 56 height 9
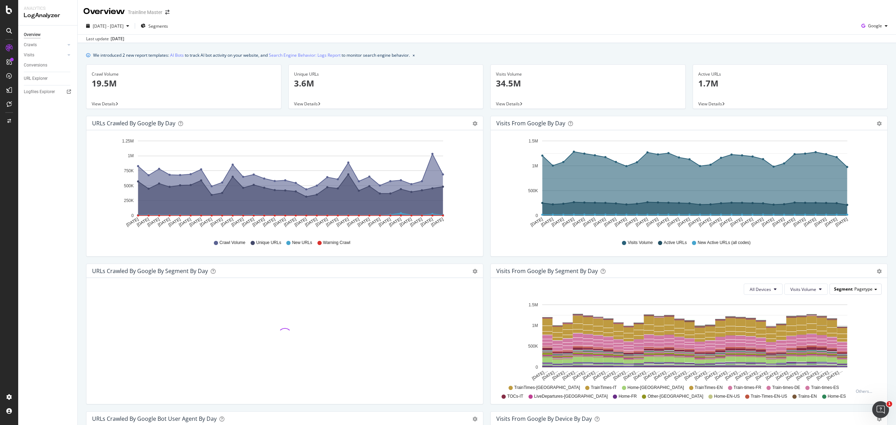
click at [861, 292] on div "Segment Pagetype" at bounding box center [854, 289] width 51 height 10
click at [856, 309] on div "Pagetype_combined" at bounding box center [850, 308] width 56 height 9
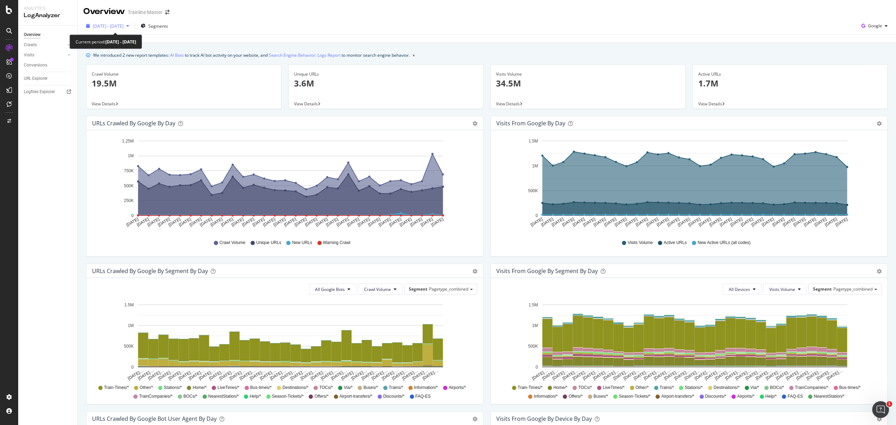
click at [116, 25] on span "[DATE] - [DATE]" at bounding box center [108, 26] width 31 height 6
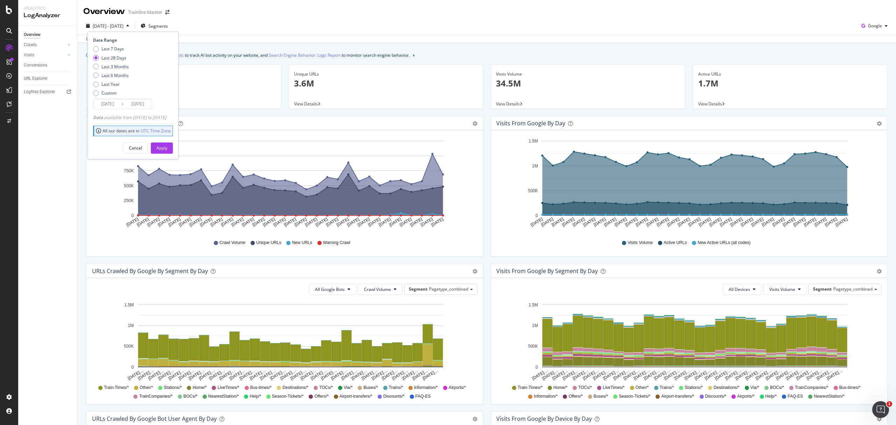
click at [122, 80] on div "Last 7 Days Last 28 Days Last 3 Months Last 6 Months Last Year Custom" at bounding box center [111, 72] width 36 height 53
click at [115, 83] on div "Last Year" at bounding box center [110, 84] width 18 height 6
type input "2024/09/07"
click at [167, 148] on div "Apply" at bounding box center [161, 148] width 11 height 6
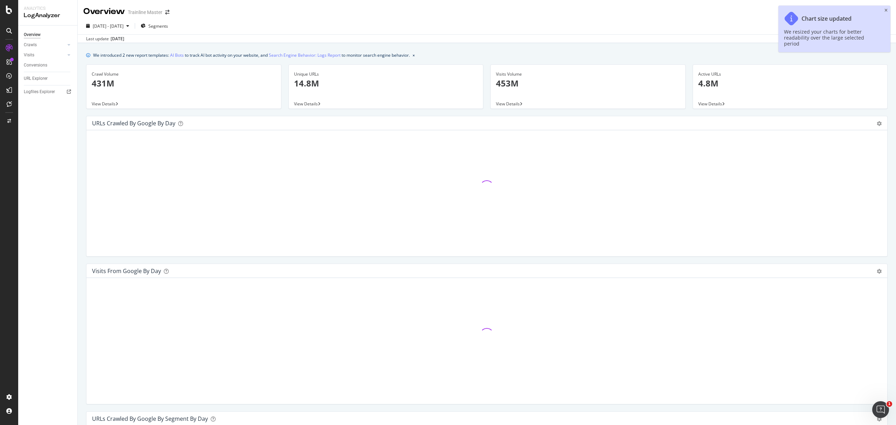
click at [886, 13] on div "Chart size updated We resized your charts for better readability over the large…" at bounding box center [834, 29] width 112 height 47
click at [885, 9] on icon "close toast" at bounding box center [885, 10] width 3 height 4
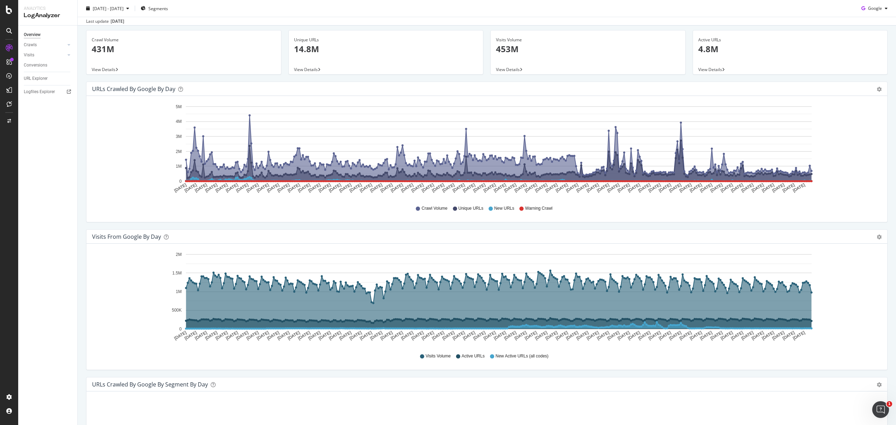
scroll to position [140, 0]
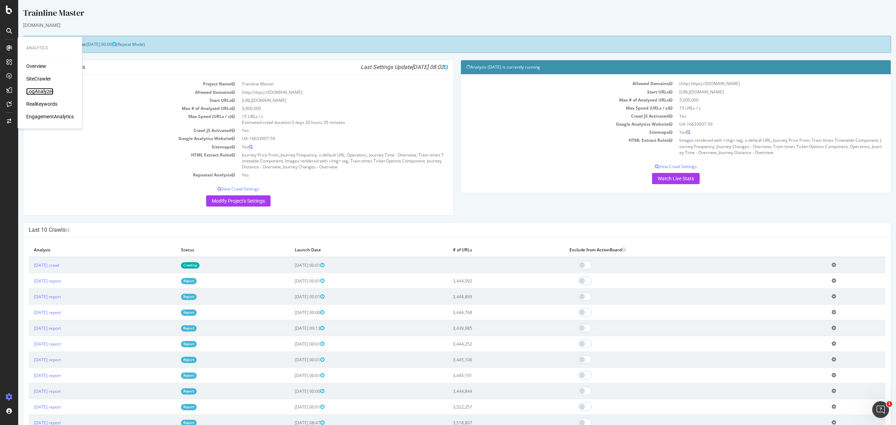
click at [44, 90] on div "LogAnalyzer" at bounding box center [39, 91] width 27 height 7
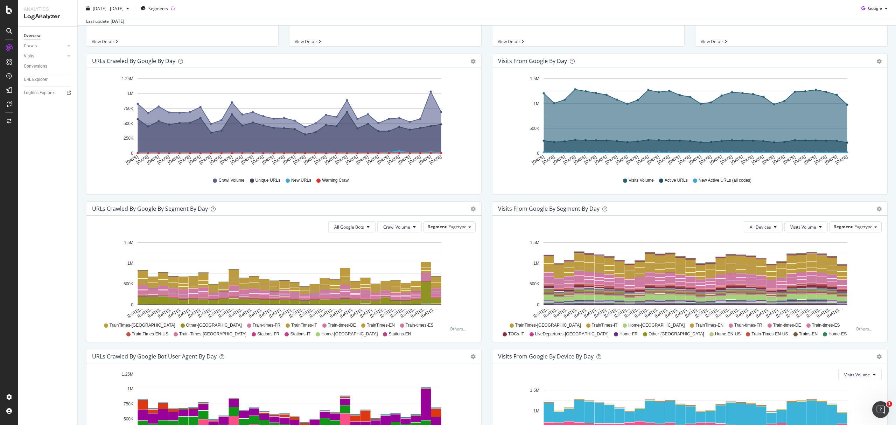
scroll to position [159, 0]
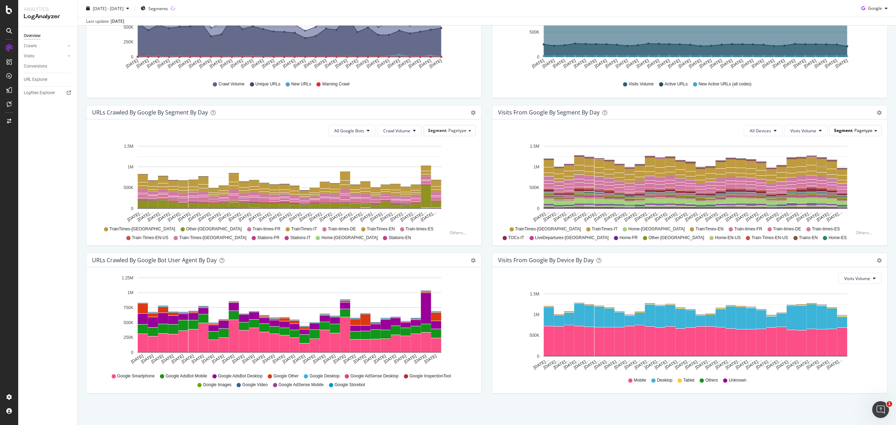
click at [854, 132] on span "Pagetype" at bounding box center [863, 130] width 18 height 6
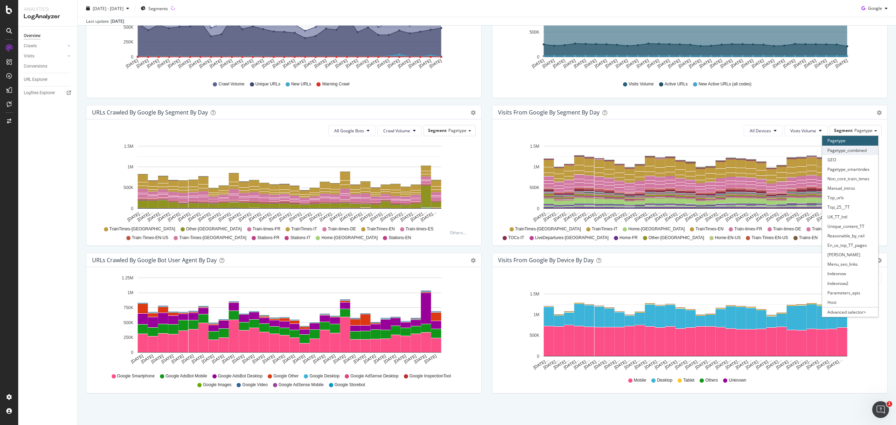
click at [855, 152] on div "Pagetype_combined" at bounding box center [850, 150] width 56 height 9
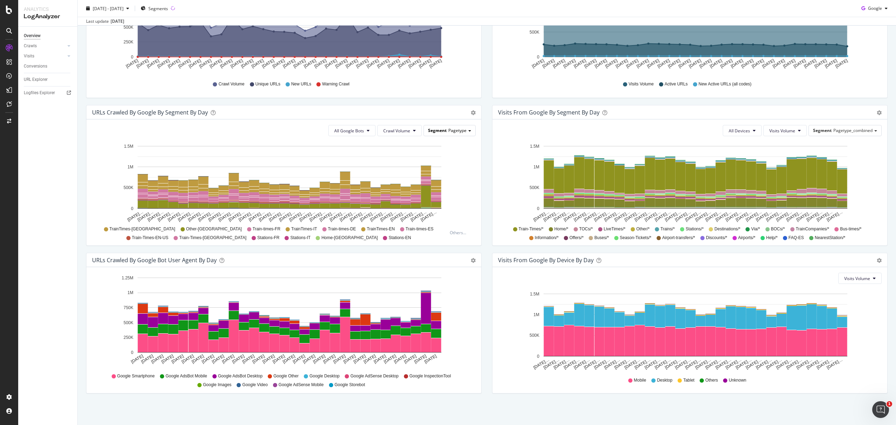
click at [460, 129] on span "Pagetype" at bounding box center [457, 130] width 18 height 6
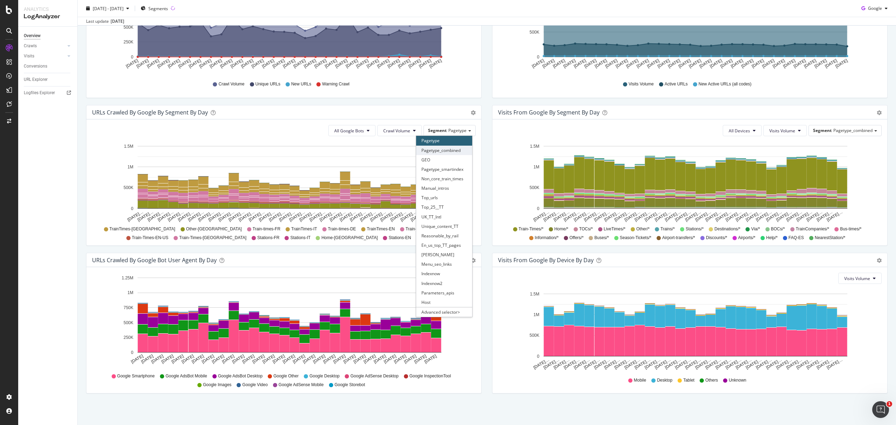
click at [455, 149] on div "Pagetype_combined" at bounding box center [444, 150] width 56 height 9
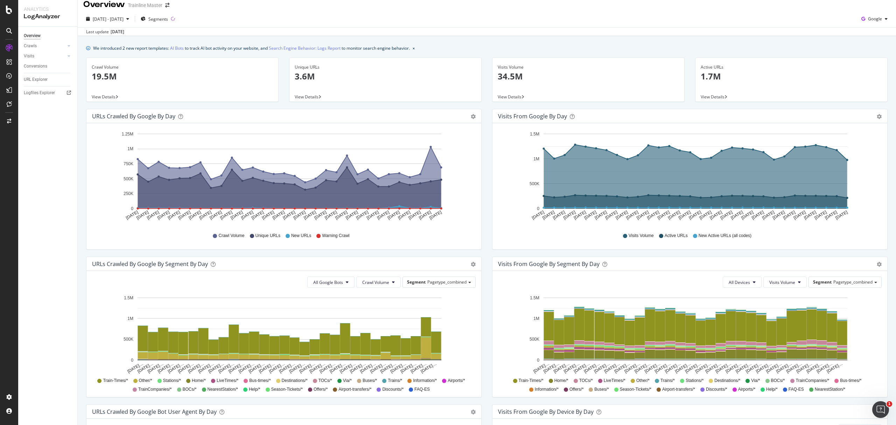
scroll to position [0, 0]
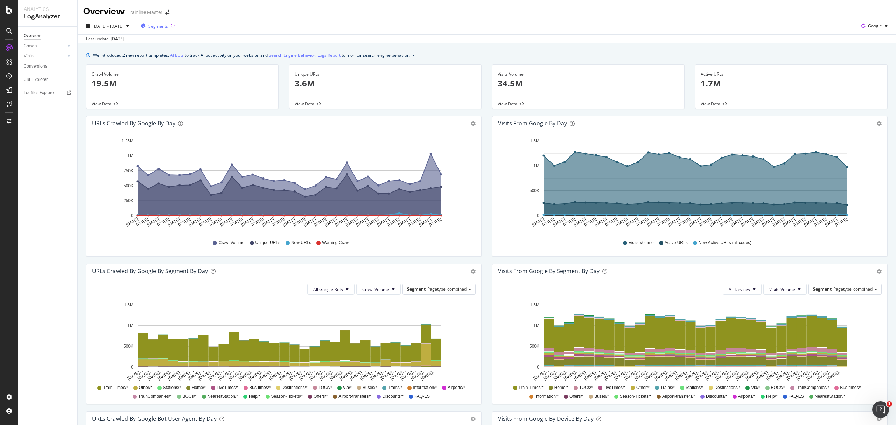
click at [171, 20] on button "Segments" at bounding box center [154, 25] width 33 height 11
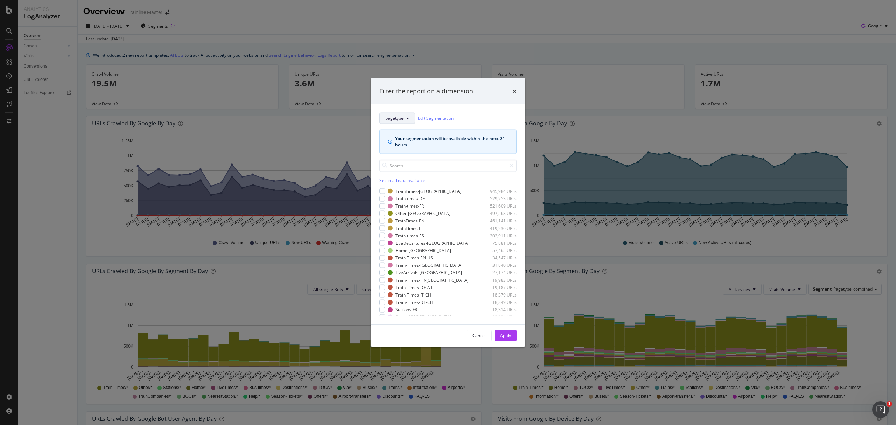
click at [409, 118] on button "pagetype" at bounding box center [397, 117] width 36 height 11
click at [413, 152] on div "pagetype-combined" at bounding box center [406, 156] width 53 height 10
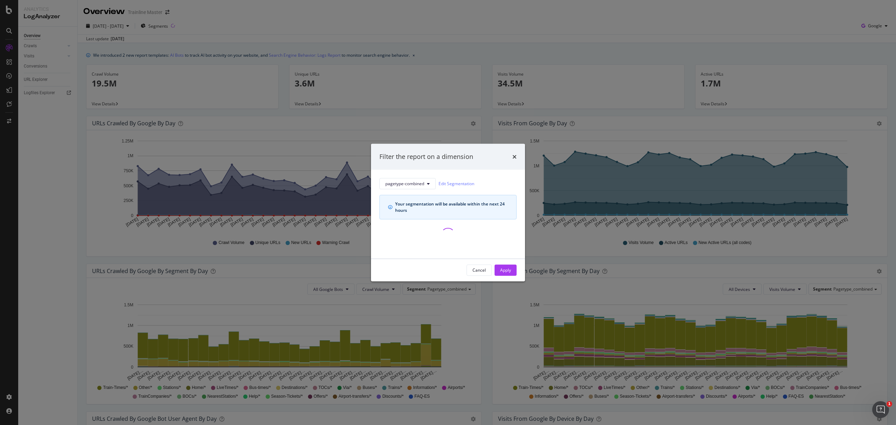
click at [508, 266] on div "Apply" at bounding box center [505, 269] width 11 height 10
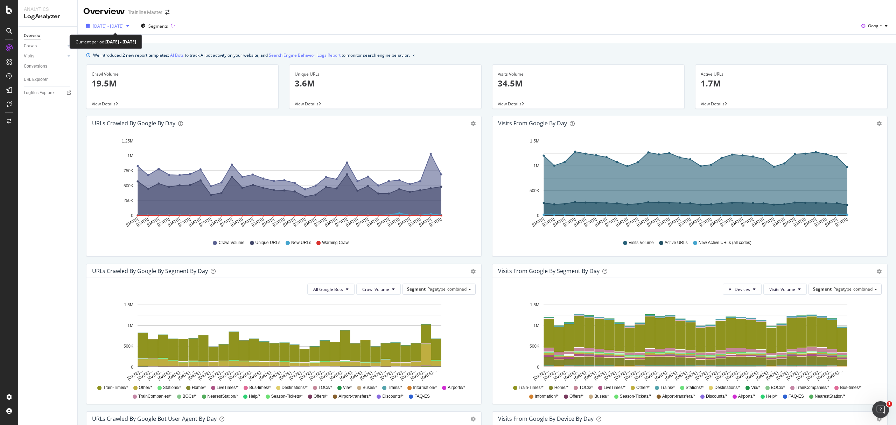
click at [118, 27] on span "[DATE] - [DATE]" at bounding box center [108, 26] width 31 height 6
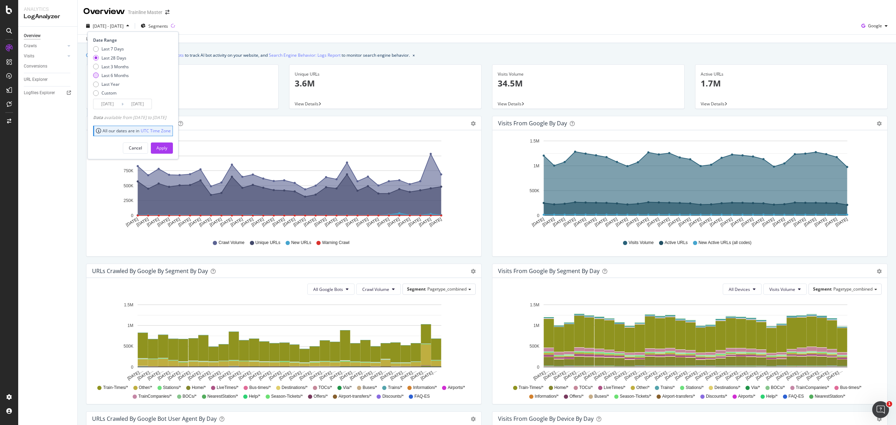
click at [120, 73] on div "Last 6 Months" at bounding box center [114, 75] width 27 height 6
type input "[DATE]"
click at [167, 146] on div "Apply" at bounding box center [161, 148] width 11 height 6
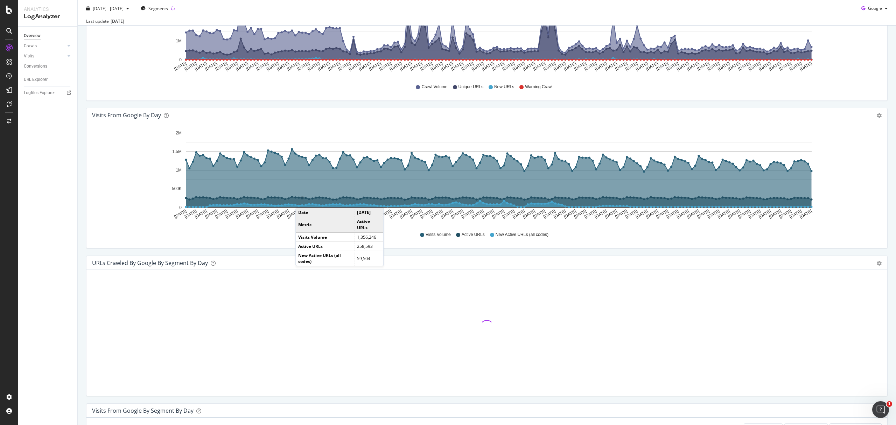
scroll to position [466, 0]
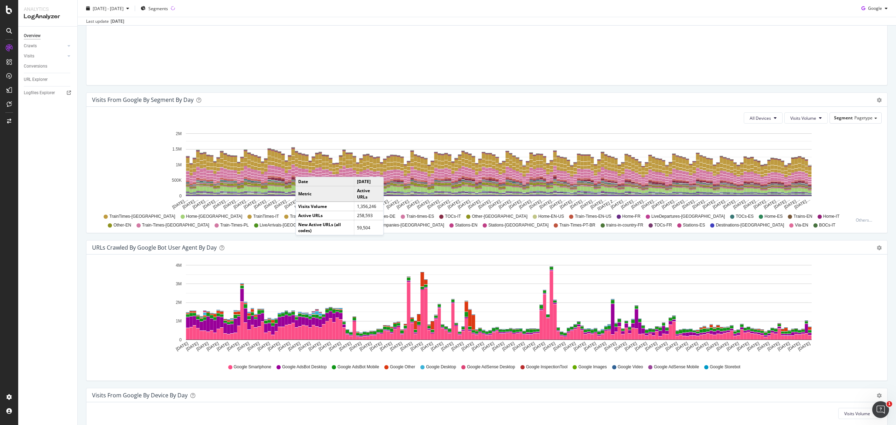
click at [837, 118] on span "Segment" at bounding box center [843, 118] width 19 height 6
click at [844, 121] on span "Segment" at bounding box center [843, 118] width 19 height 6
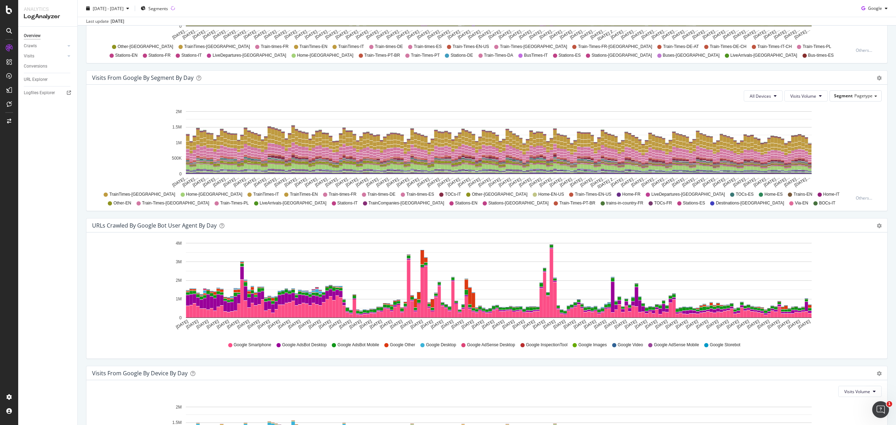
scroll to position [369, 0]
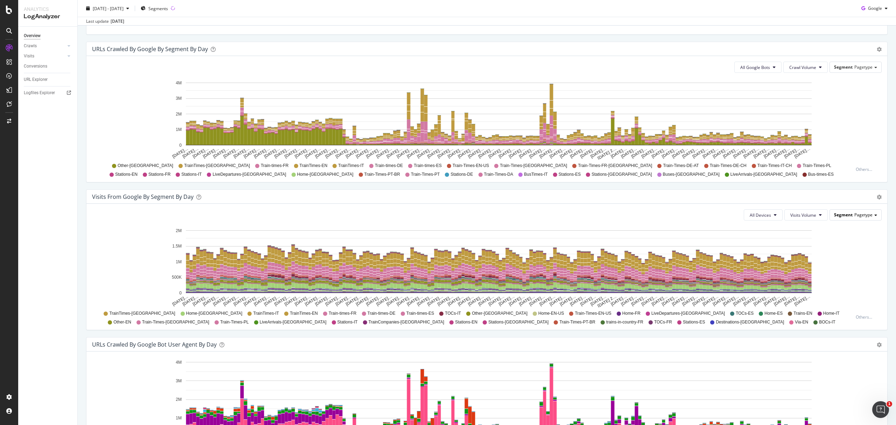
click at [852, 220] on div "Segment Pagetype" at bounding box center [854, 215] width 51 height 10
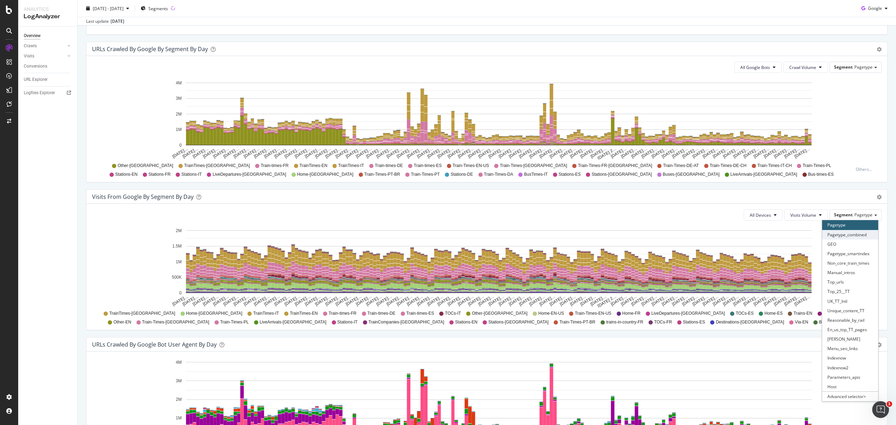
click at [851, 239] on div "Pagetype_combined" at bounding box center [850, 234] width 56 height 9
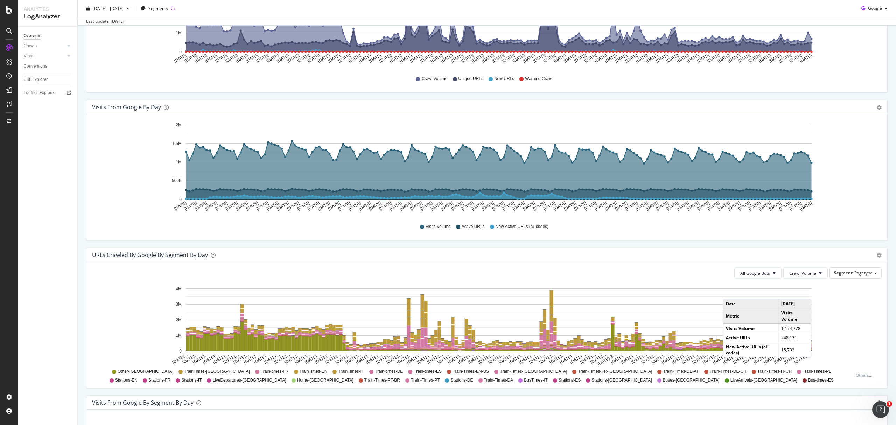
scroll to position [229, 0]
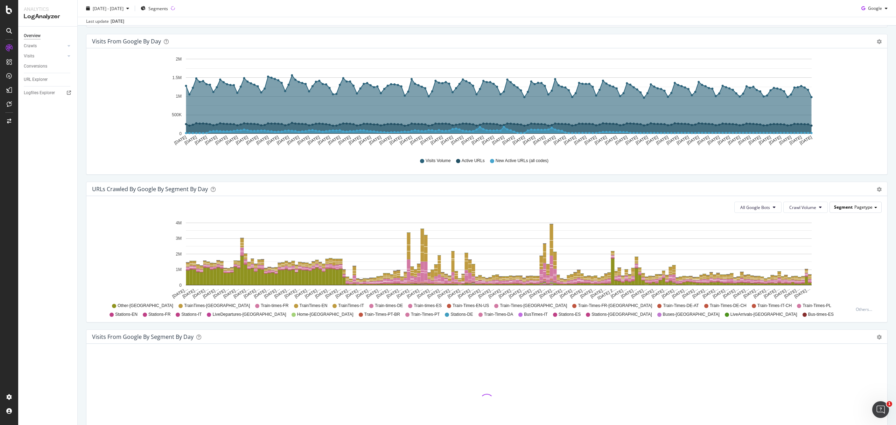
click at [865, 209] on div "Segment Pagetype" at bounding box center [854, 207] width 51 height 10
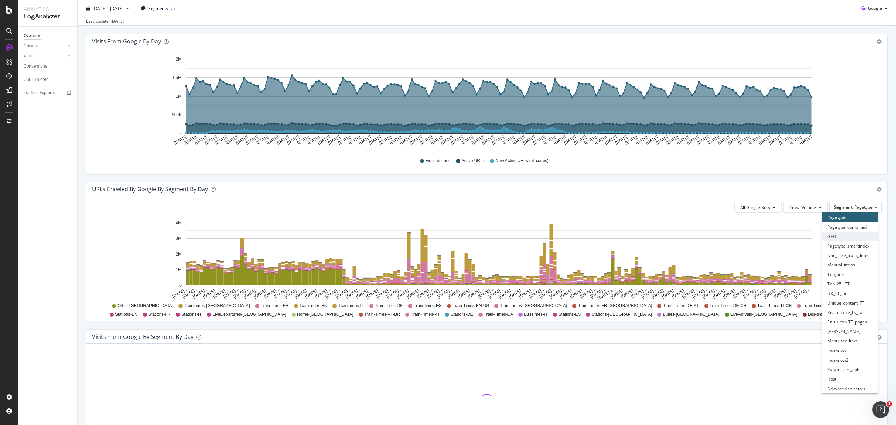
click at [856, 235] on div "GEO" at bounding box center [850, 236] width 56 height 9
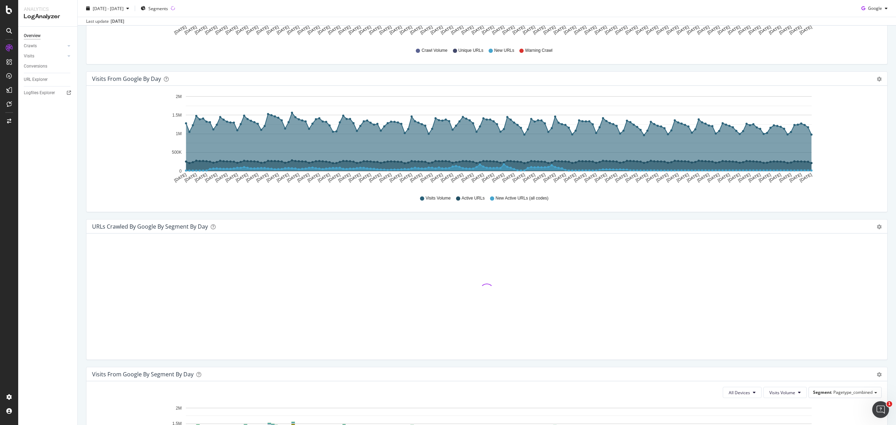
scroll to position [276, 0]
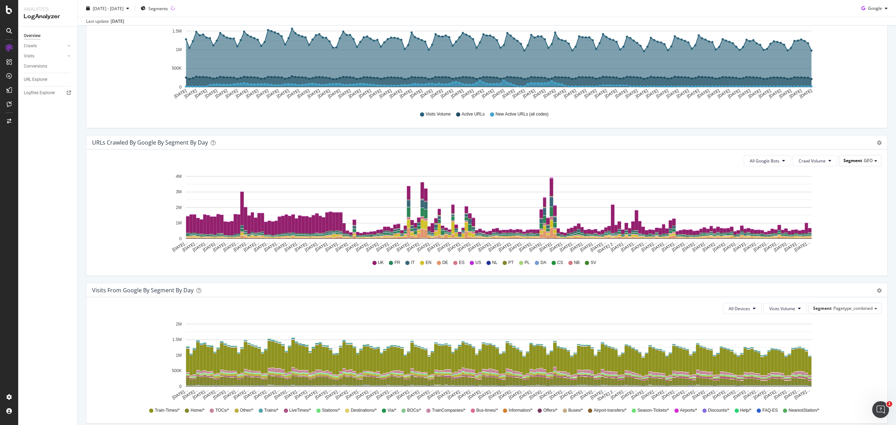
click at [851, 161] on span "Segment" at bounding box center [852, 160] width 19 height 6
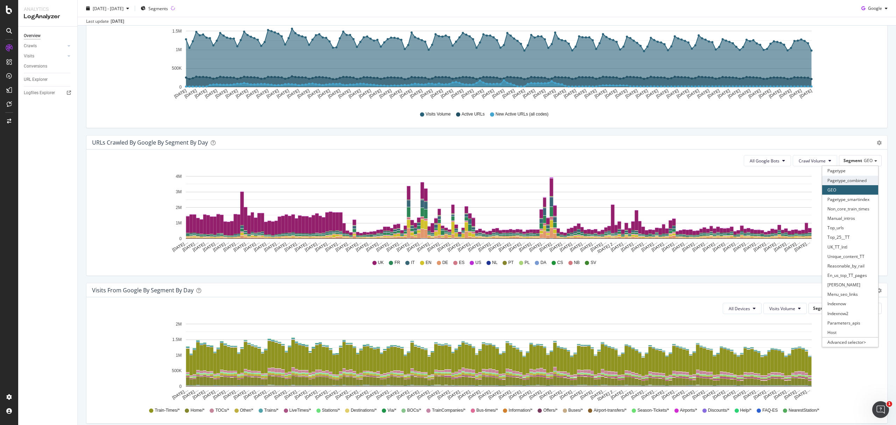
click at [851, 178] on div "Pagetype_combined" at bounding box center [850, 180] width 56 height 9
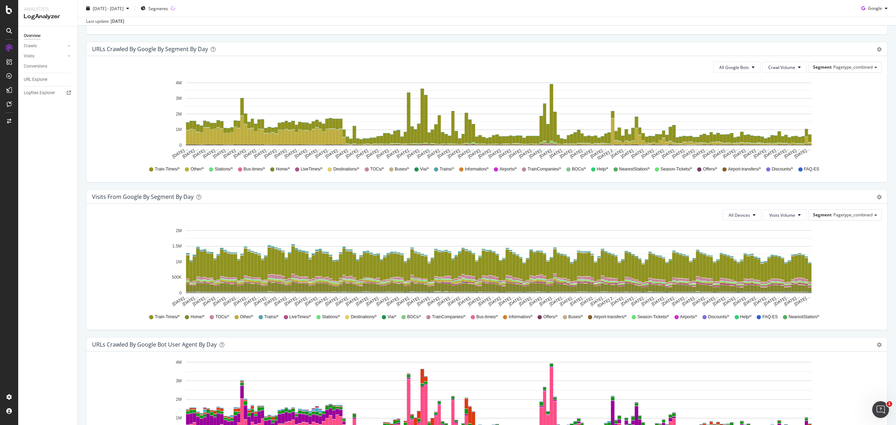
scroll to position [229, 0]
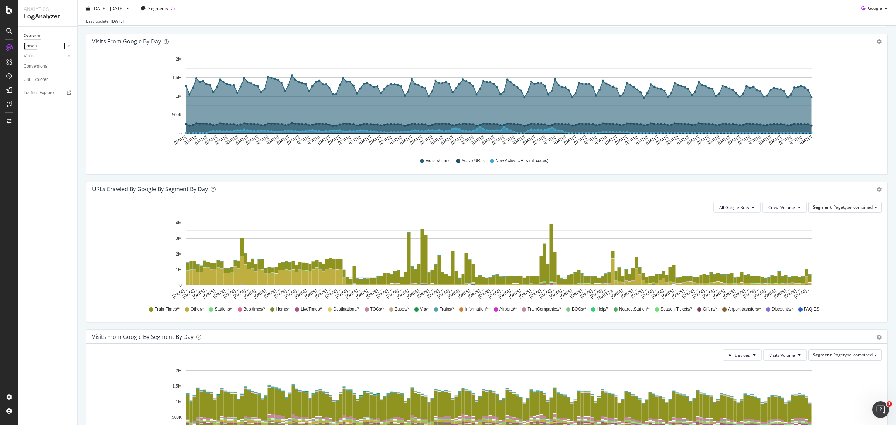
click at [36, 46] on div "Crawls" at bounding box center [30, 45] width 13 height 7
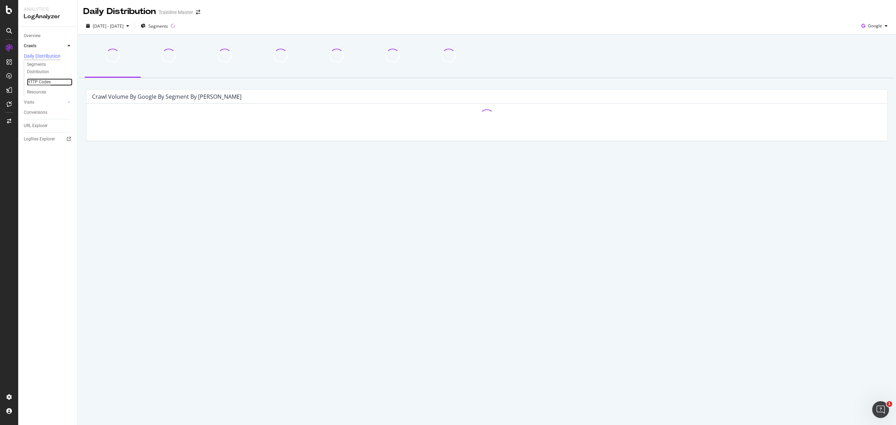
click at [41, 84] on div "HTTP Codes" at bounding box center [39, 81] width 24 height 7
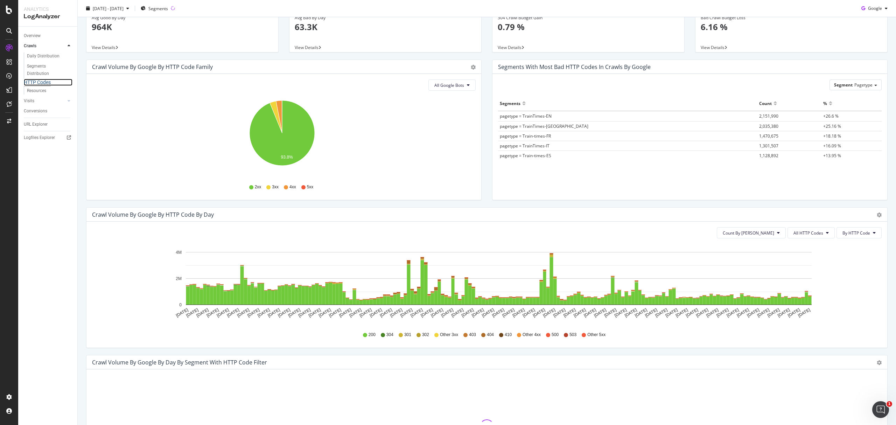
scroll to position [93, 0]
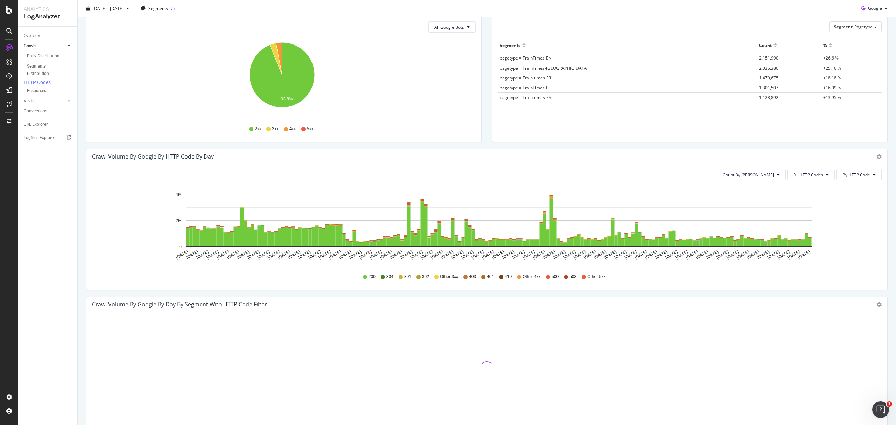
click at [813, 165] on div "Count By Day All HTTP Codes By HTTP Code Hold CTRL while clicking to filter the…" at bounding box center [486, 226] width 800 height 126
click at [808, 171] on button "All HTTP Codes" at bounding box center [810, 174] width 47 height 11
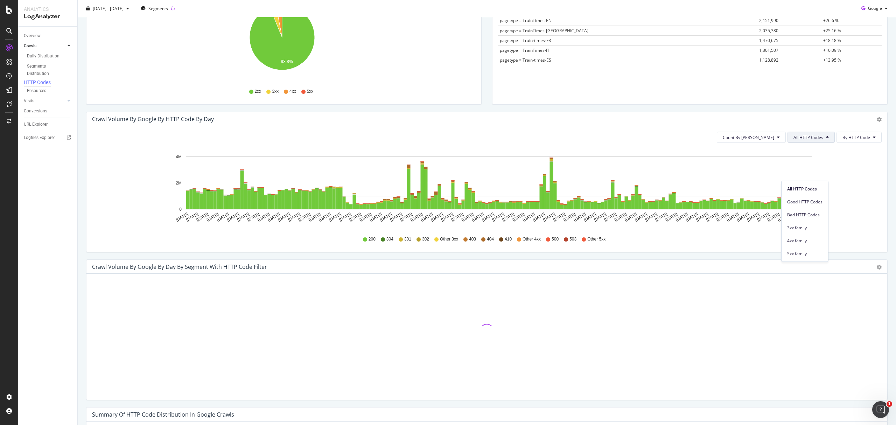
scroll to position [186, 0]
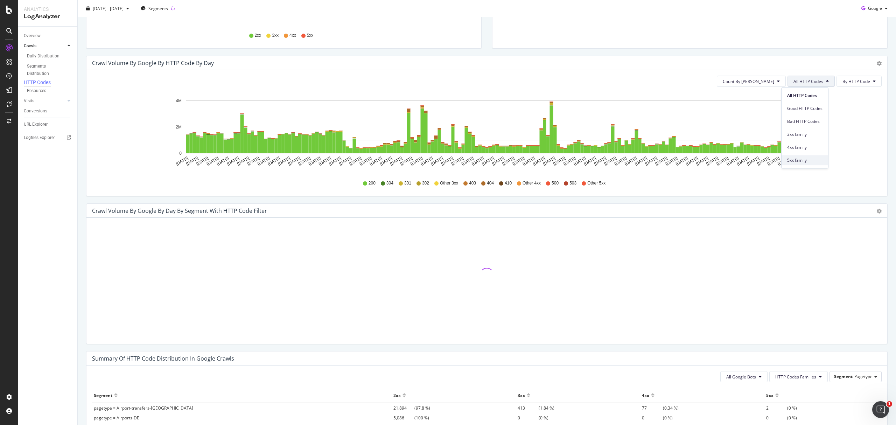
click at [795, 160] on span "5xx family" at bounding box center [804, 160] width 35 height 6
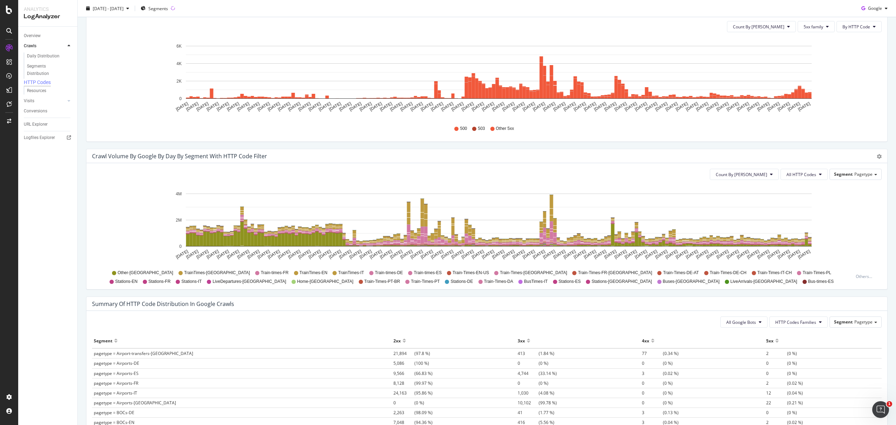
scroll to position [206, 0]
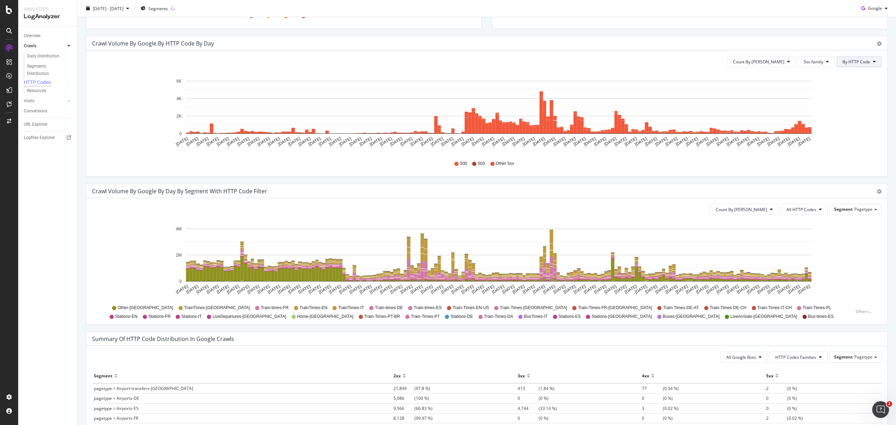
click at [854, 58] on button "By HTTP Code" at bounding box center [858, 61] width 45 height 11
click at [539, 118] on rect "A chart." at bounding box center [540, 116] width 3 height 36
